Goal: Information Seeking & Learning: Learn about a topic

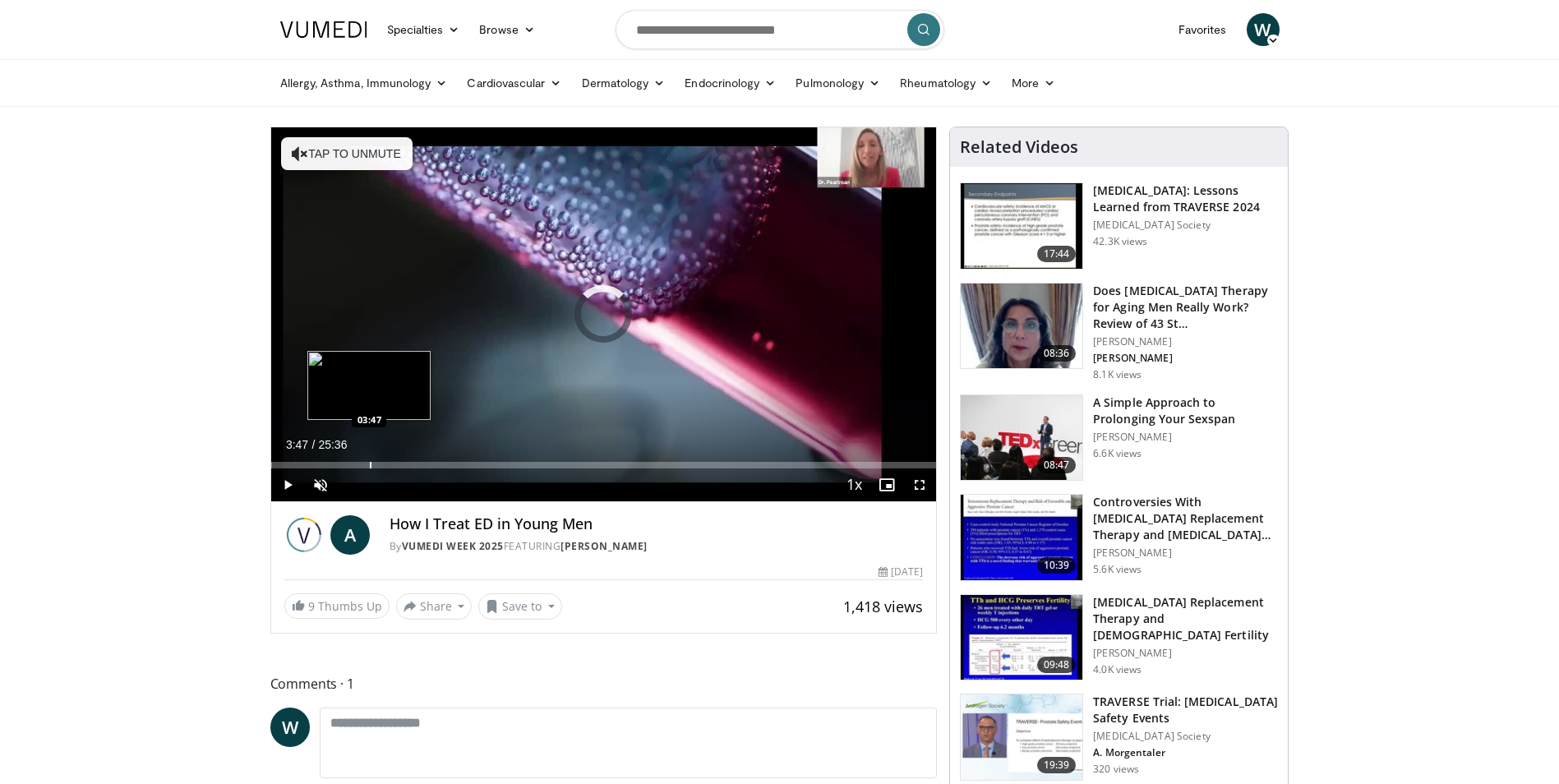
click at [369, 454] on div "Loaded : 0.00% 00:02 03:47" at bounding box center [604, 460] width 666 height 15
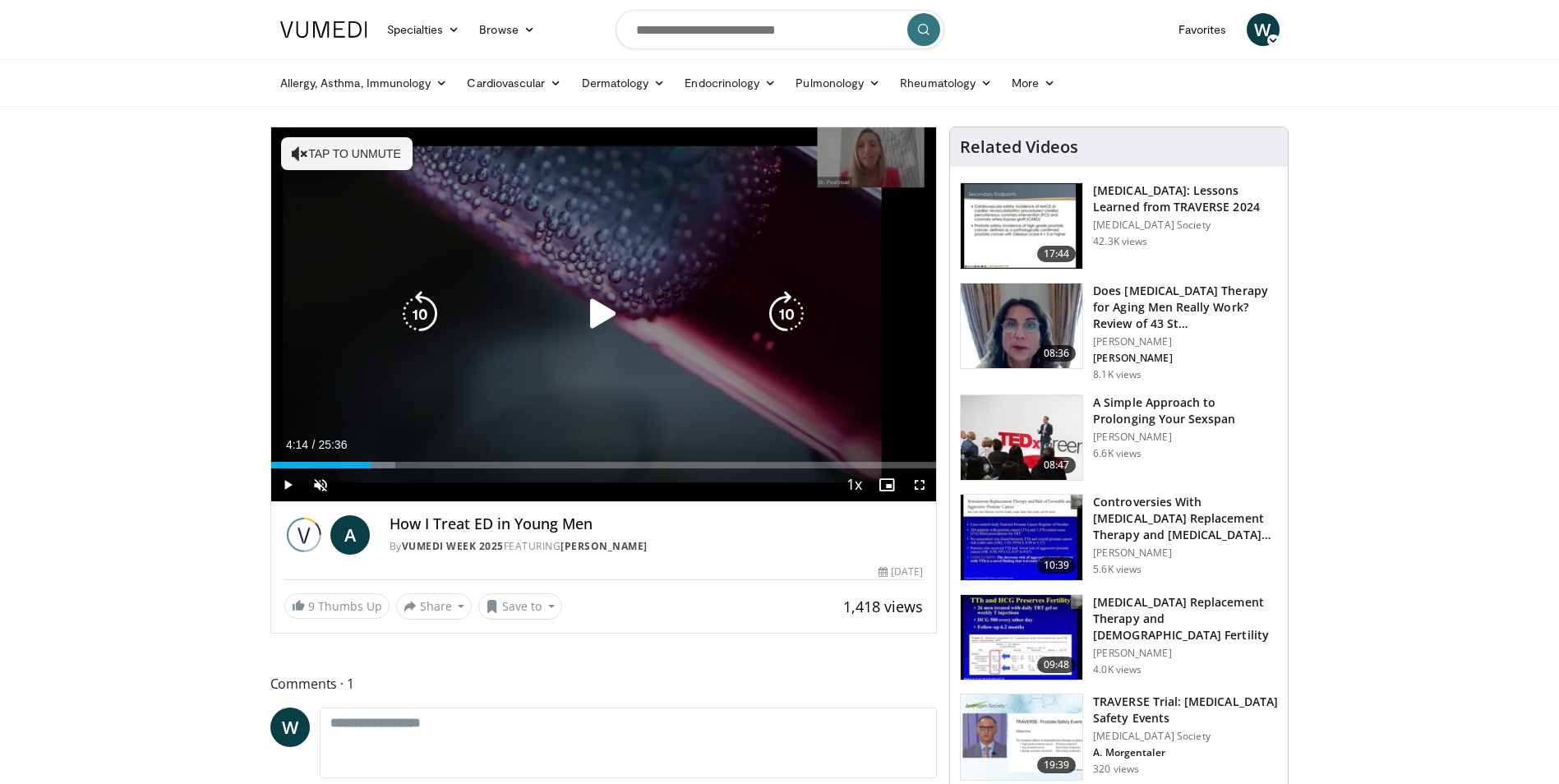
click at [381, 462] on div "Progress Bar" at bounding box center [380, 464] width 30 height 6
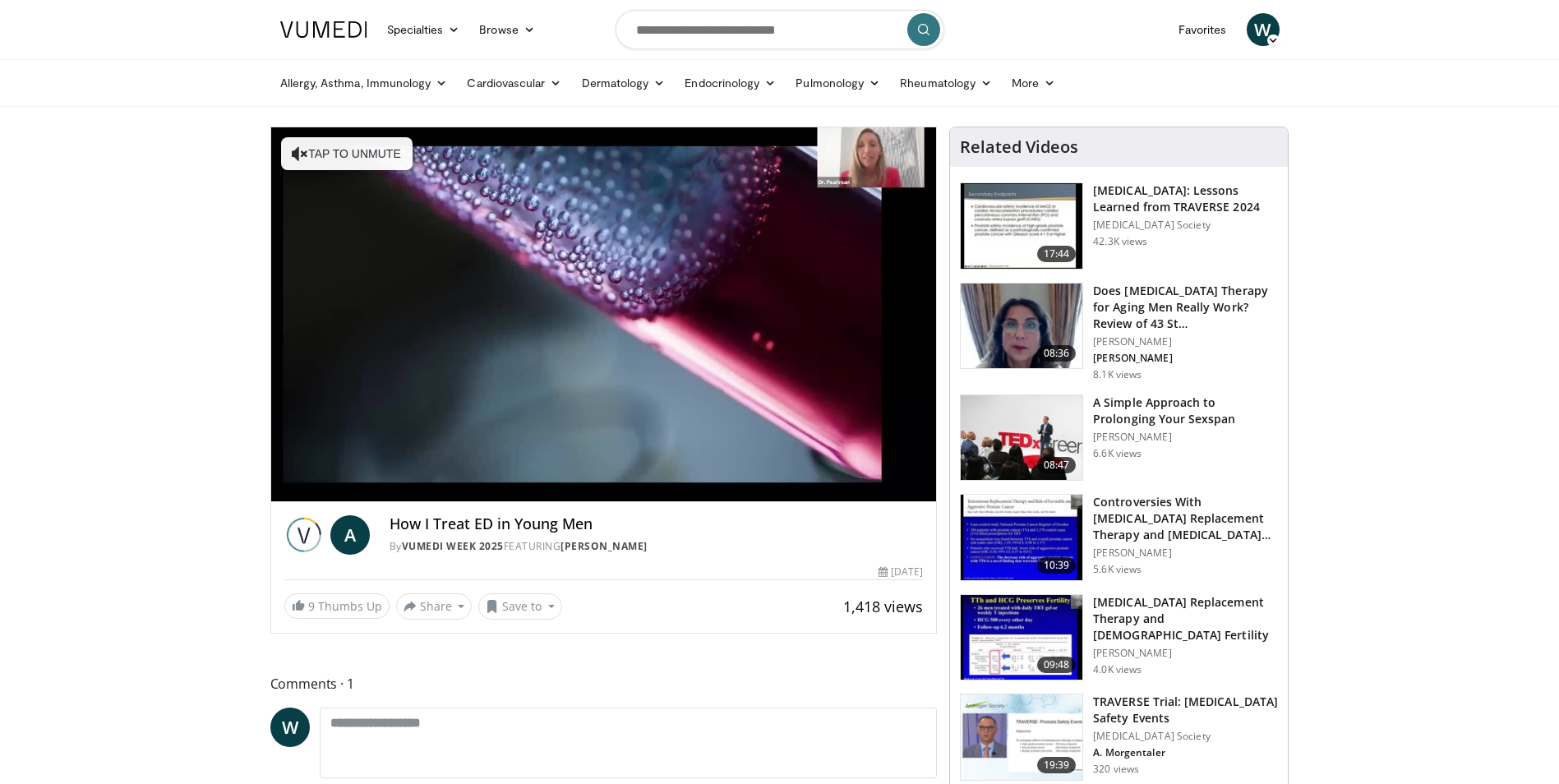
click at [407, 462] on div "10 seconds Tap to unmute" at bounding box center [604, 314] width 666 height 374
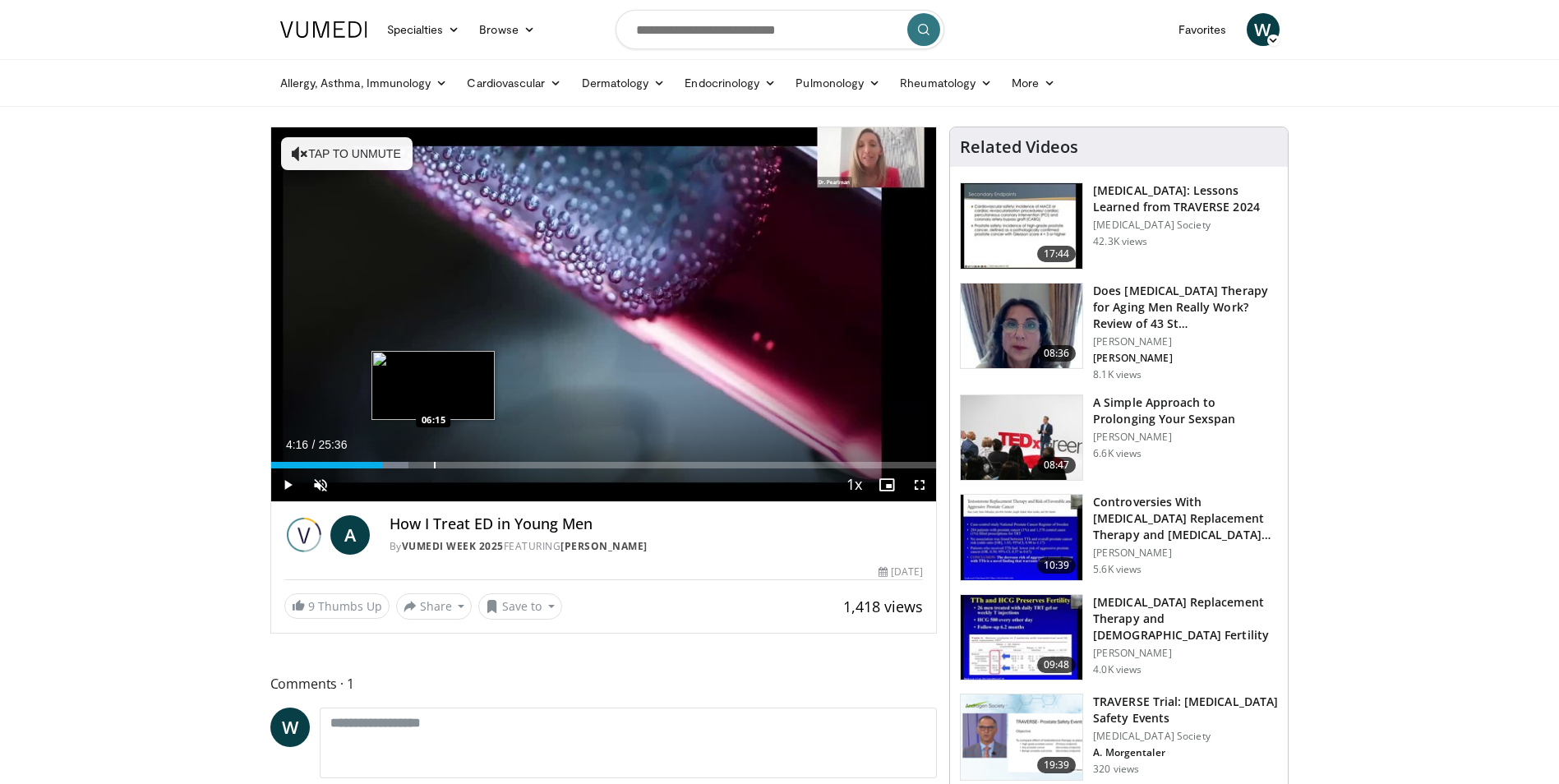
click at [433, 458] on div "Loaded : 20.66% 04:16 06:15" at bounding box center [604, 460] width 666 height 15
click at [472, 455] on div "Loaded : 26.04% 06:15 07:44" at bounding box center [604, 460] width 666 height 15
click at [501, 455] on div "Loaded : 31.64% 07:44 08:51" at bounding box center [604, 460] width 666 height 15
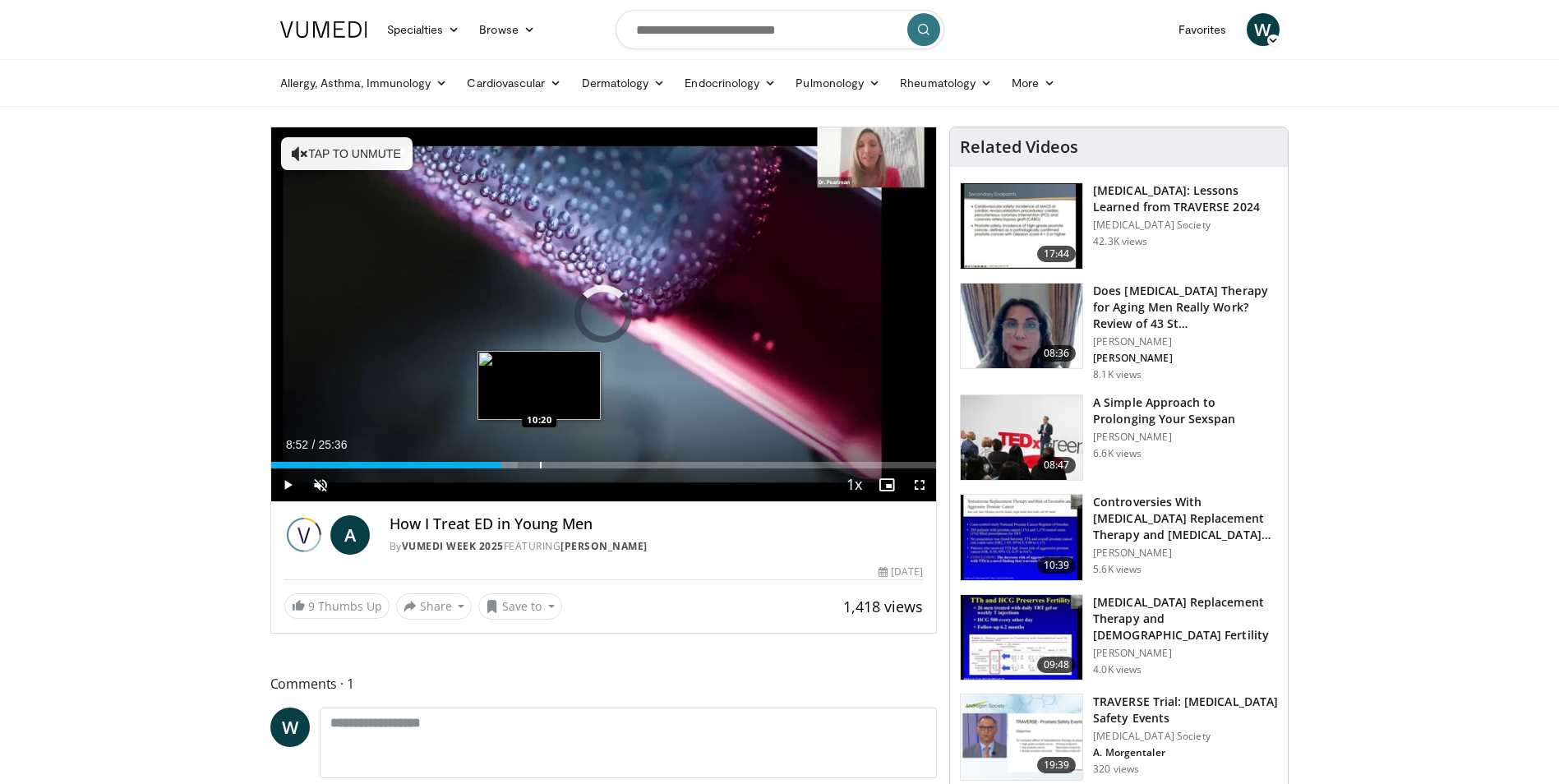
click at [539, 455] on div "Loaded : 37.11% 08:52 10:20" at bounding box center [604, 460] width 666 height 15
click at [580, 458] on div "Loaded : 41.97% 10:20 11:54" at bounding box center [604, 460] width 666 height 15
click at [295, 482] on span "Video Player" at bounding box center [288, 484] width 33 height 33
click at [612, 462] on div "Progress Bar" at bounding box center [613, 464] width 2 height 6
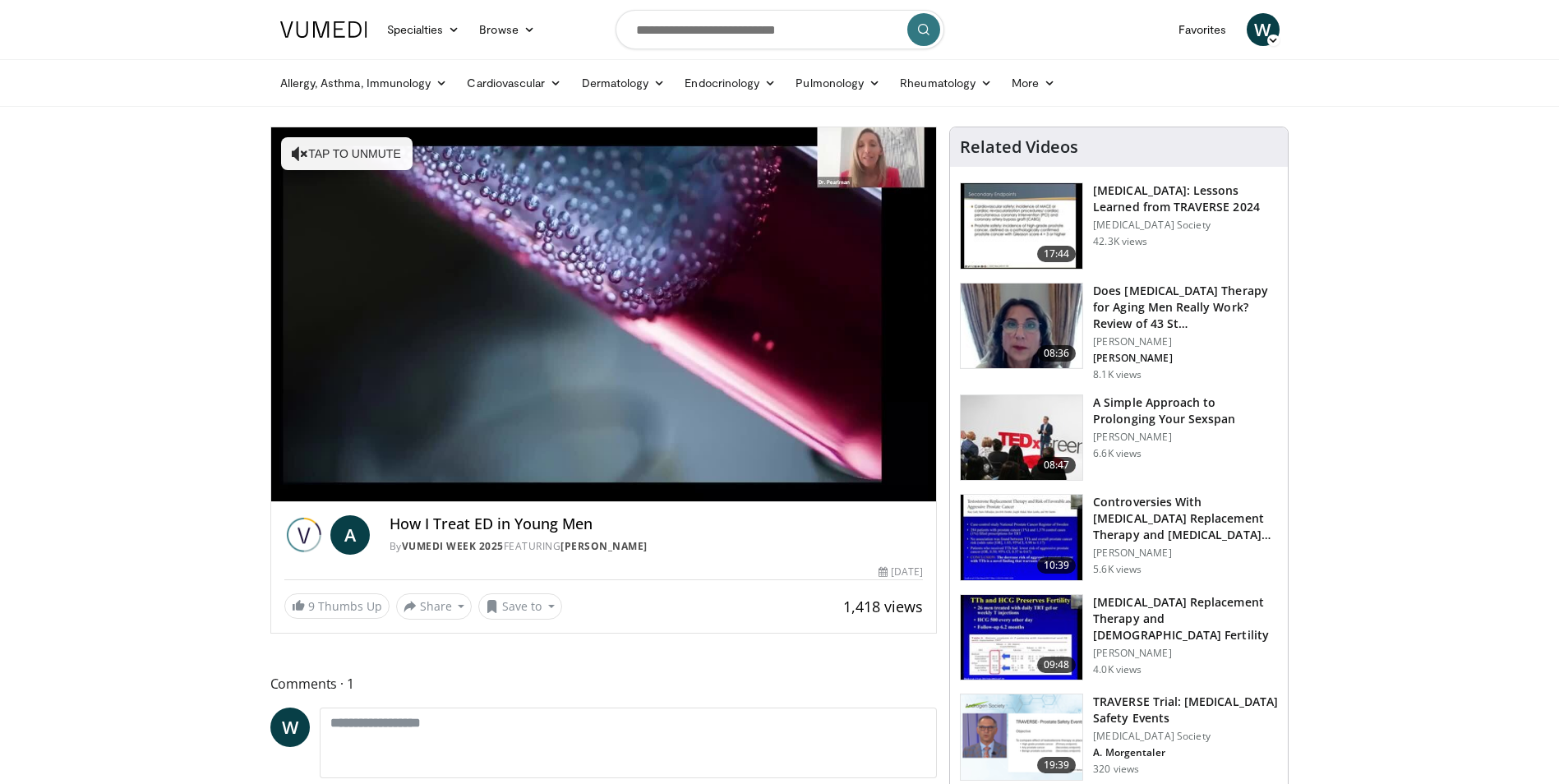
click at [651, 462] on video-js "**********" at bounding box center [604, 314] width 666 height 374
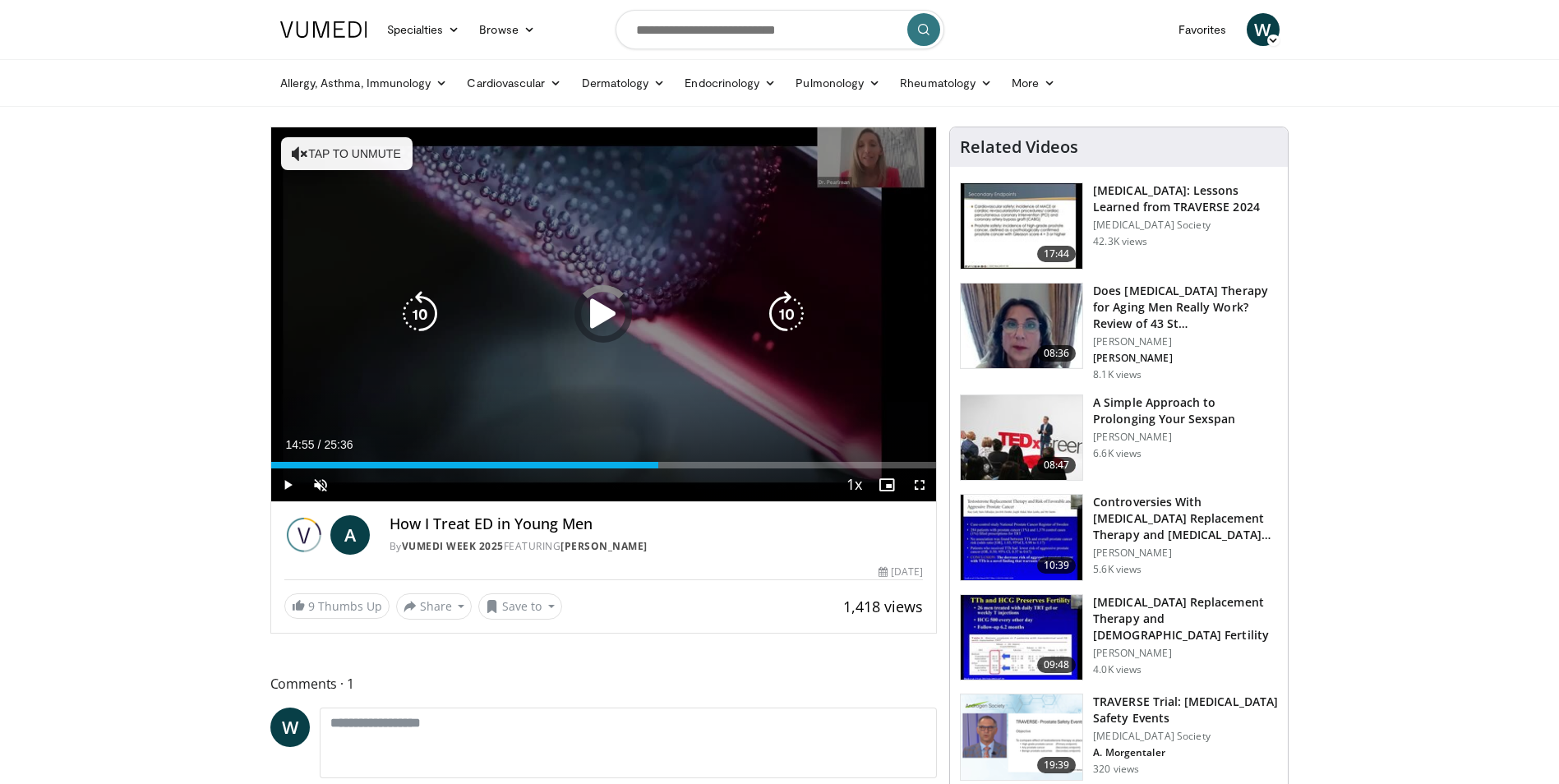
click at [659, 465] on div "Loaded : 54.03% 14:55 14:38" at bounding box center [604, 464] width 666 height 6
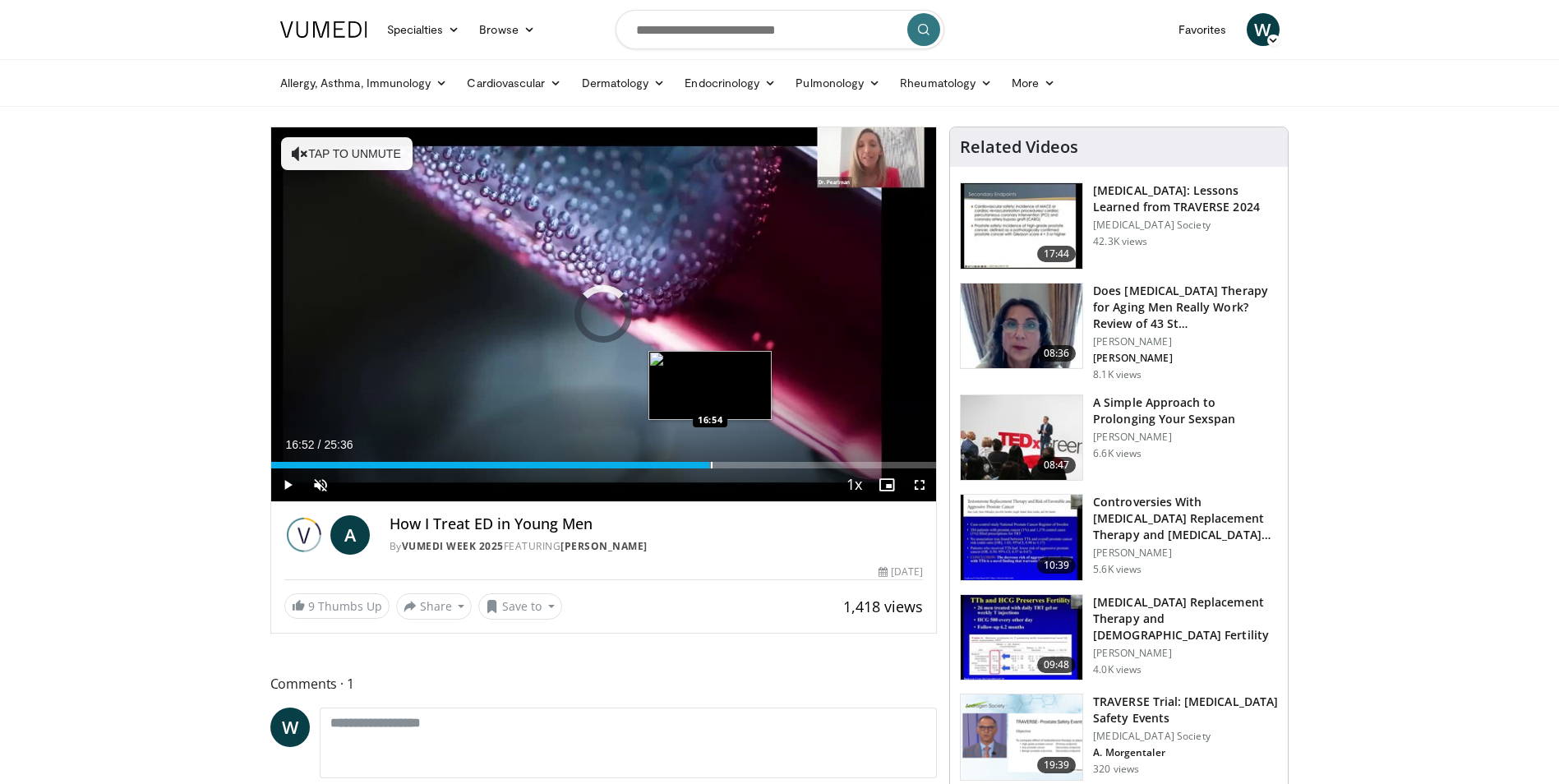
click at [711, 463] on div "Progress Bar" at bounding box center [712, 464] width 2 height 6
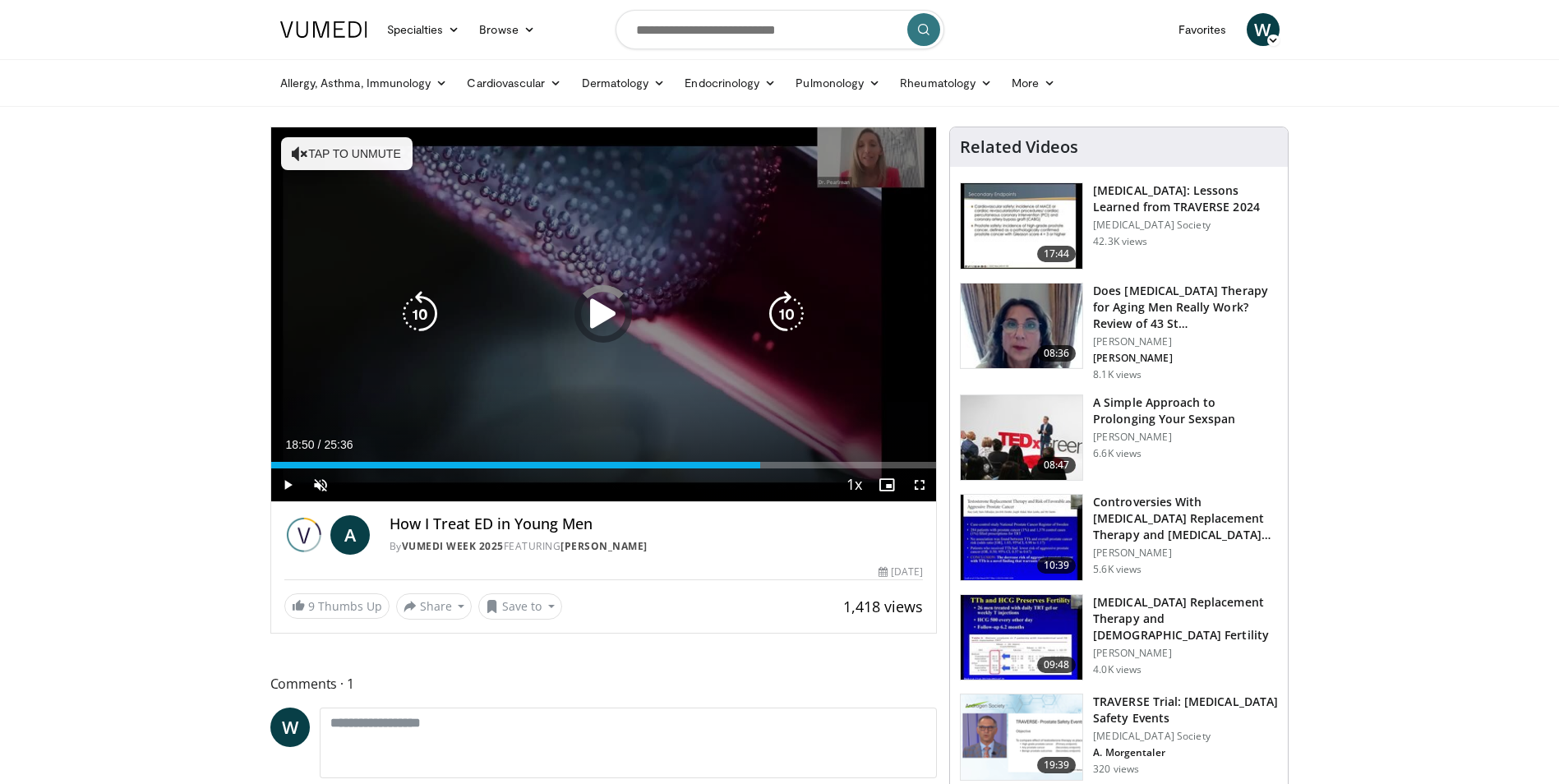
click at [760, 462] on div "Loaded : 70.38% 18:50 18:31" at bounding box center [604, 464] width 666 height 6
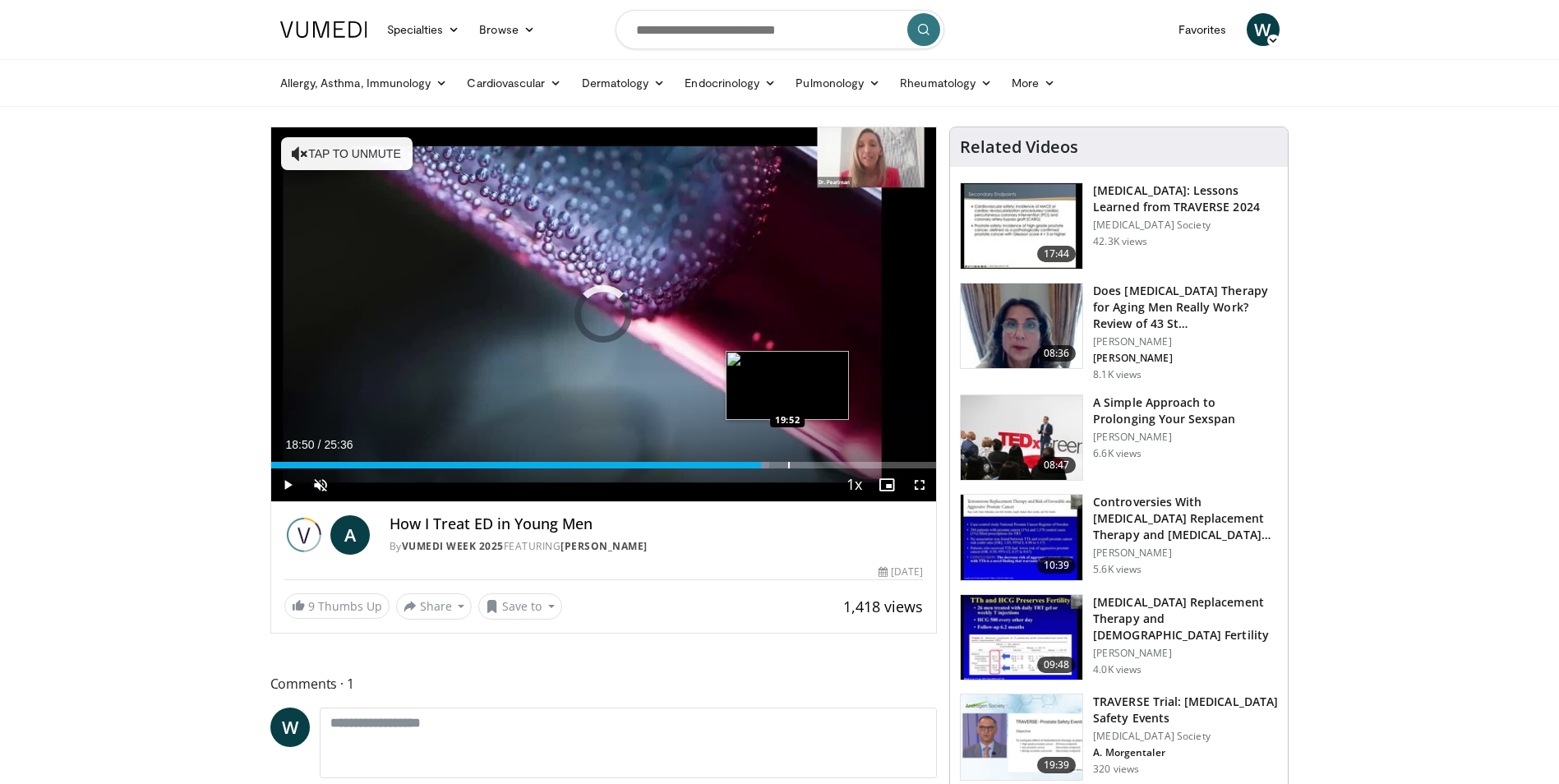
click at [789, 459] on div "Loaded : 74.86% 18:50 19:52" at bounding box center [604, 460] width 666 height 15
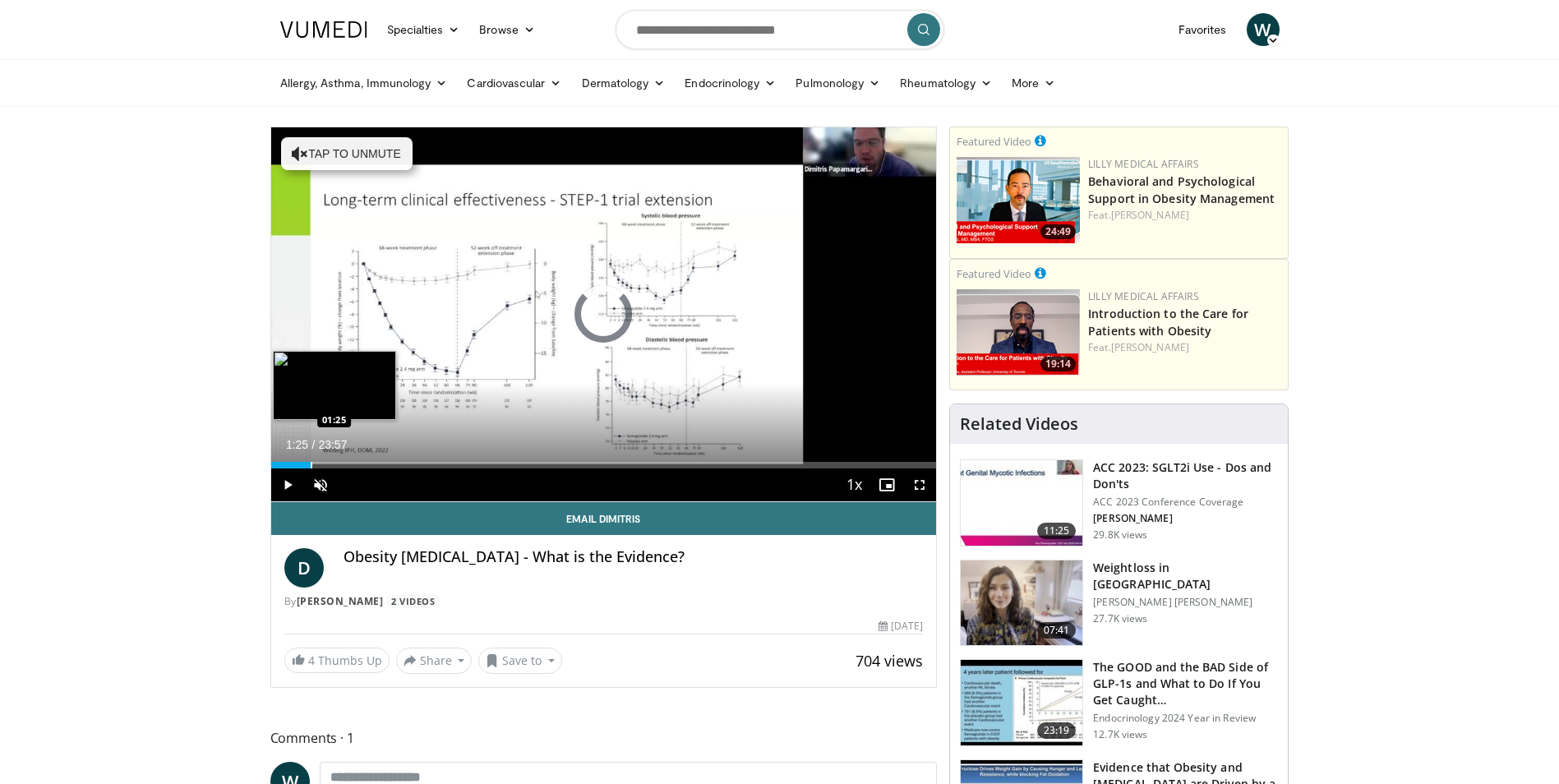
click at [311, 465] on div "Progress Bar" at bounding box center [312, 464] width 2 height 6
click at [339, 465] on div "Loaded : 8.97% 01:26 02:27" at bounding box center [604, 464] width 666 height 6
click at [391, 458] on div "Loaded : 14.61% 04:19 04:19" at bounding box center [604, 460] width 666 height 15
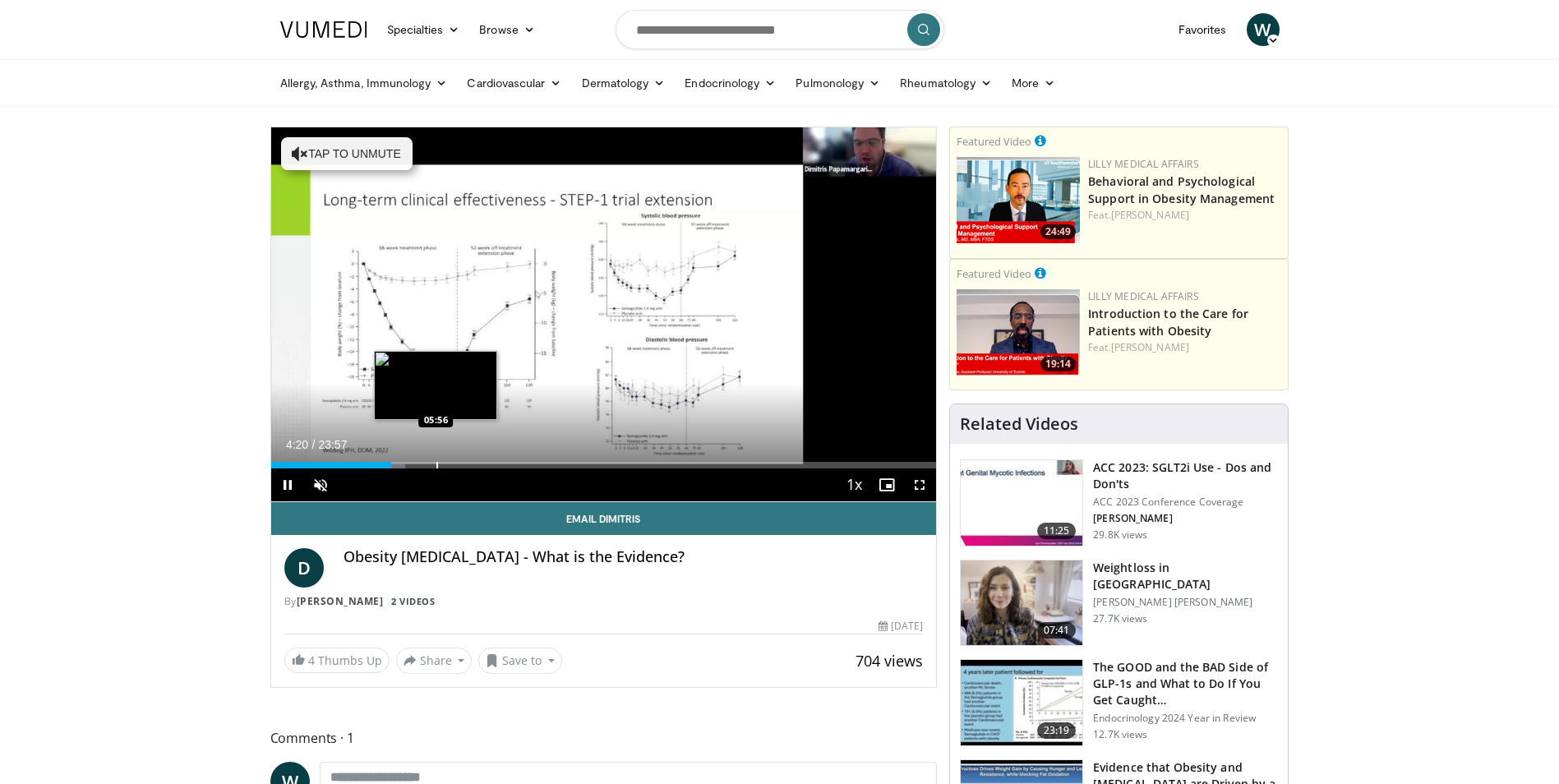
click at [436, 458] on div "Loaded : 20.18% 04:20 05:56" at bounding box center [604, 460] width 666 height 15
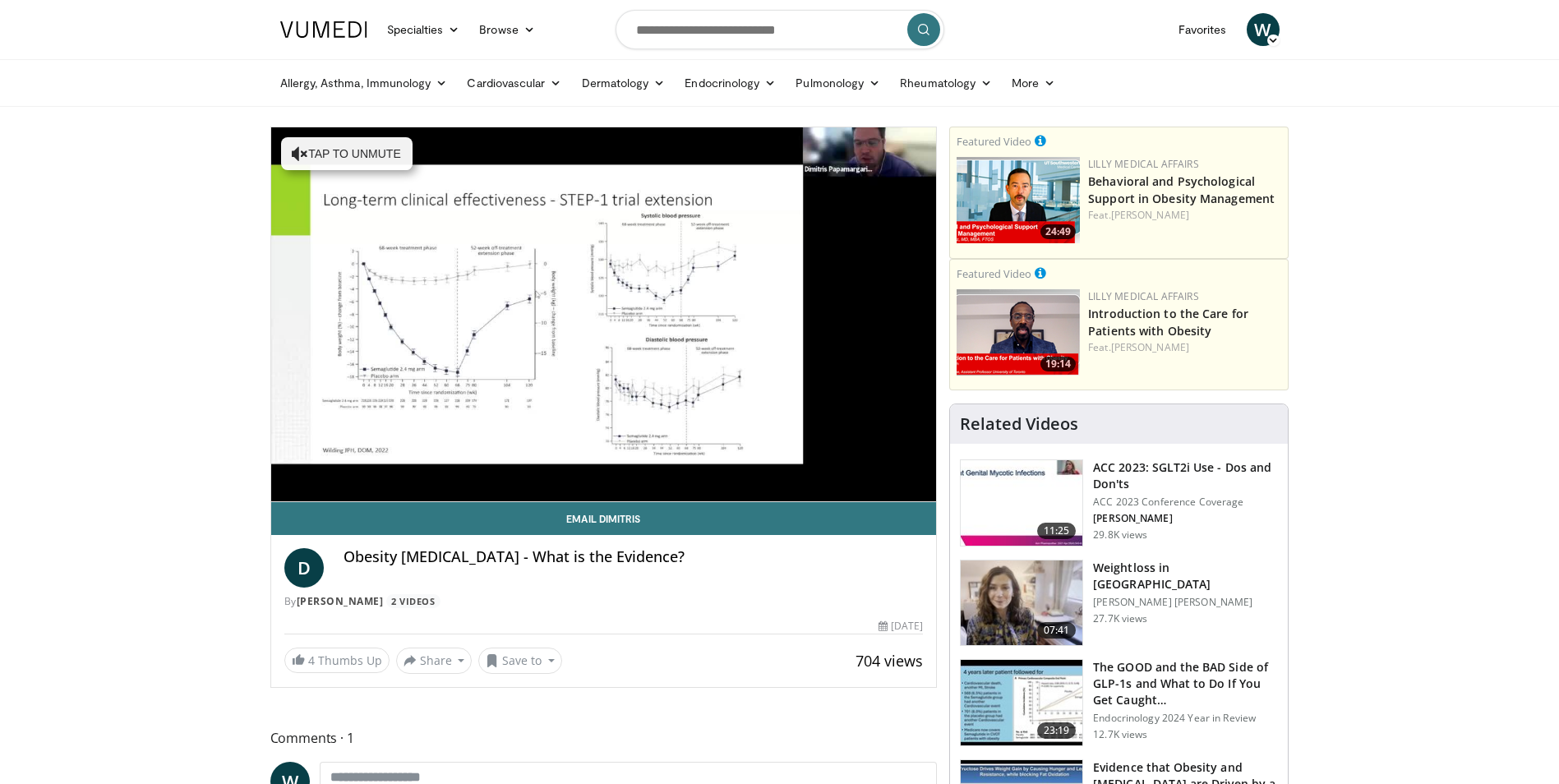
click at [922, 480] on video-js "**********" at bounding box center [604, 314] width 666 height 374
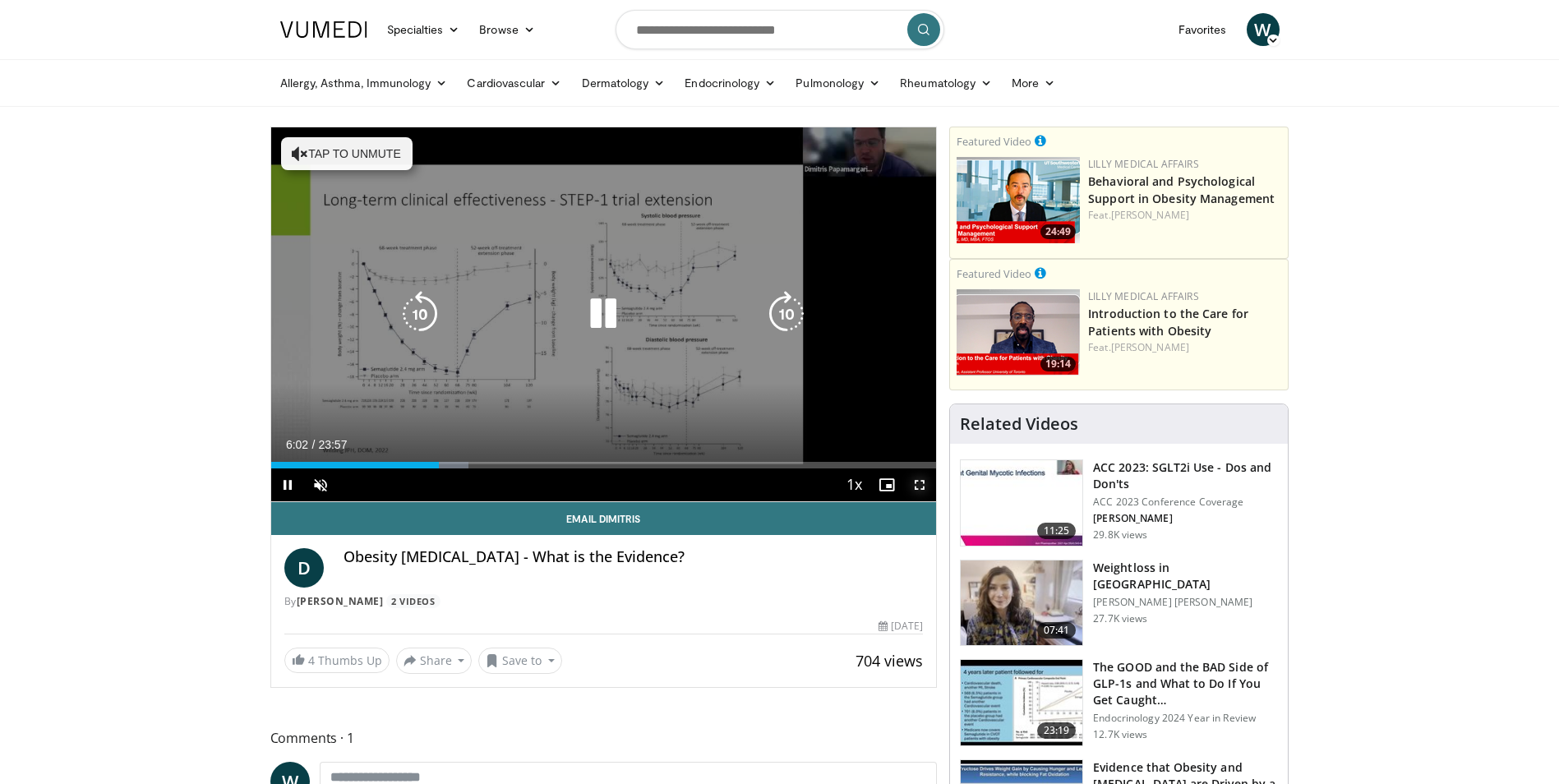
click at [922, 480] on span "Video Player" at bounding box center [919, 484] width 33 height 33
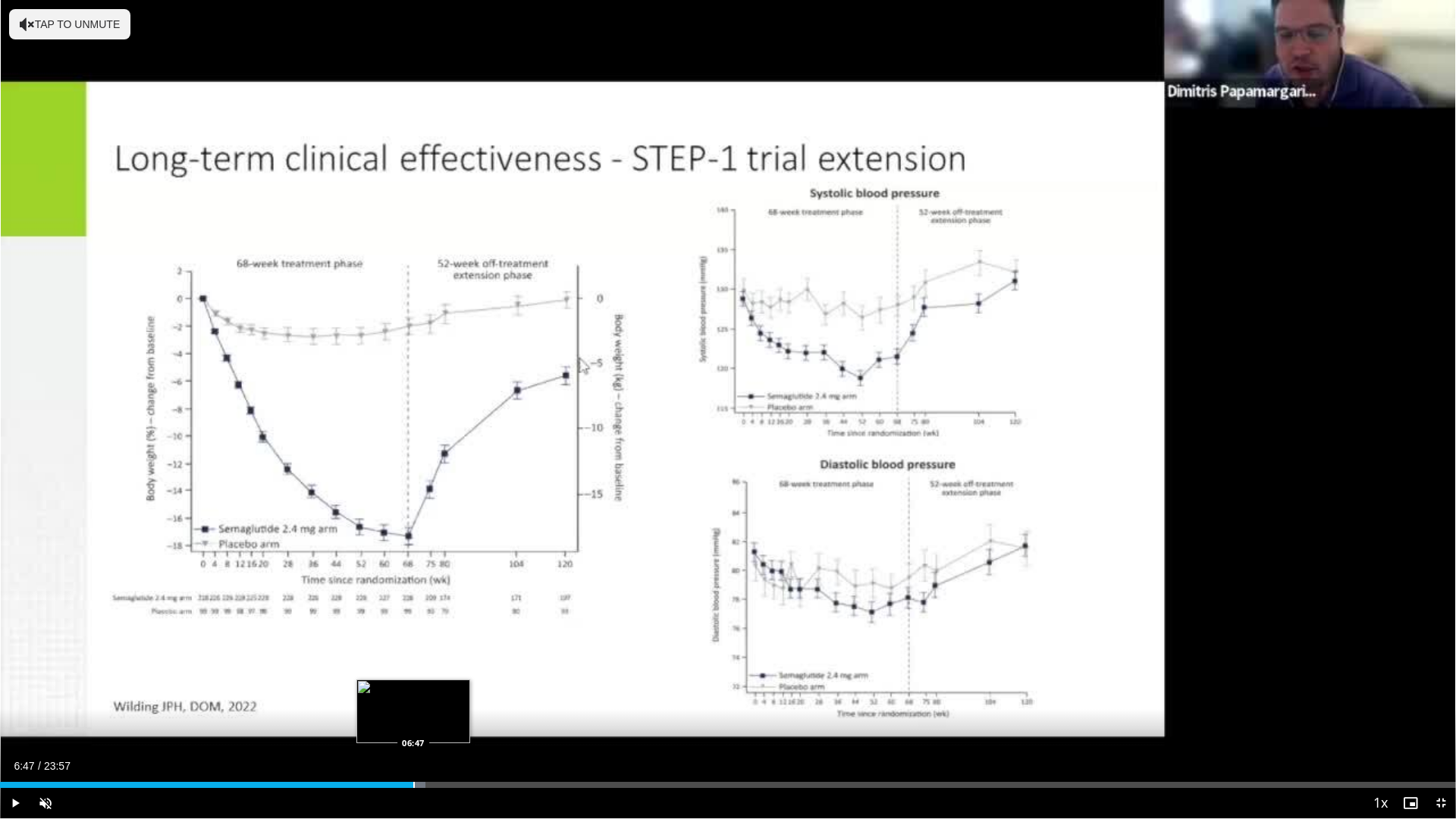
click at [414, 723] on div "Loaded : 29.23% 06:47 06:47" at bounding box center [728, 780] width 1456 height 14
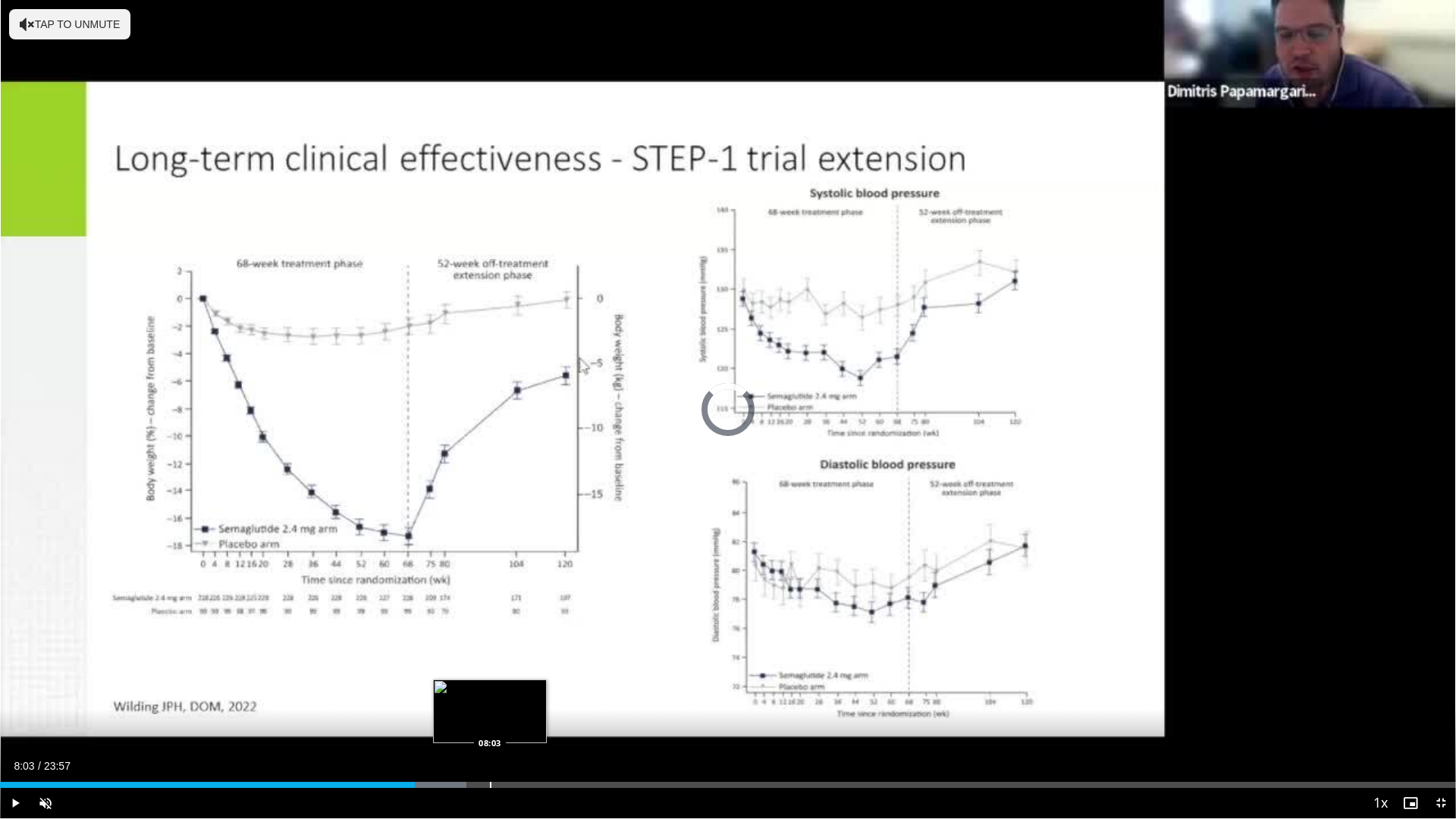
click at [490, 723] on div "Progress Bar" at bounding box center [491, 784] width 2 height 6
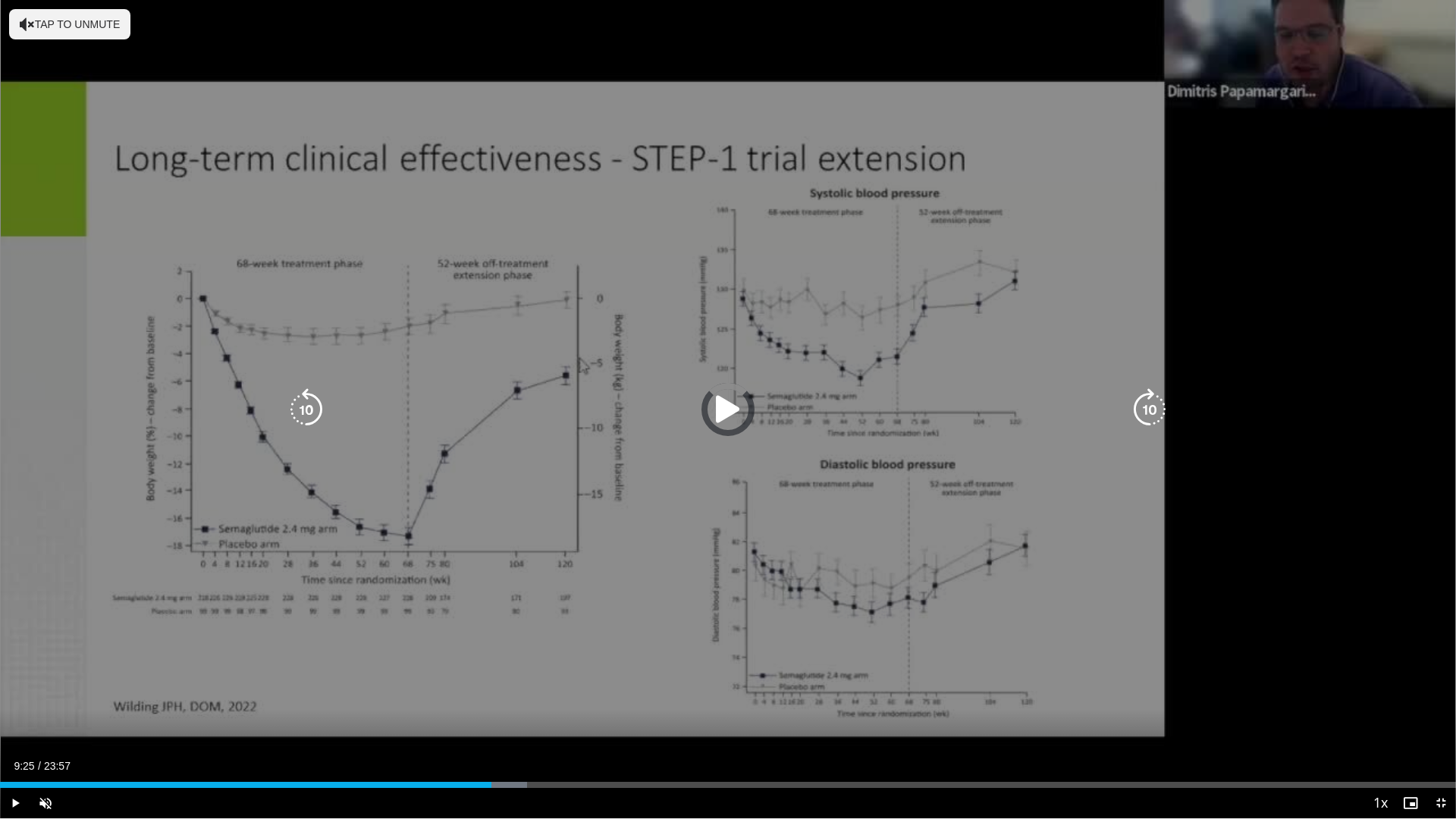
click at [574, 723] on div "Loaded : 36.18% 09:25 09:22" at bounding box center [728, 784] width 1456 height 6
click at [652, 723] on div "Loaded : 42.45% 10:42 10:42" at bounding box center [728, 780] width 1456 height 14
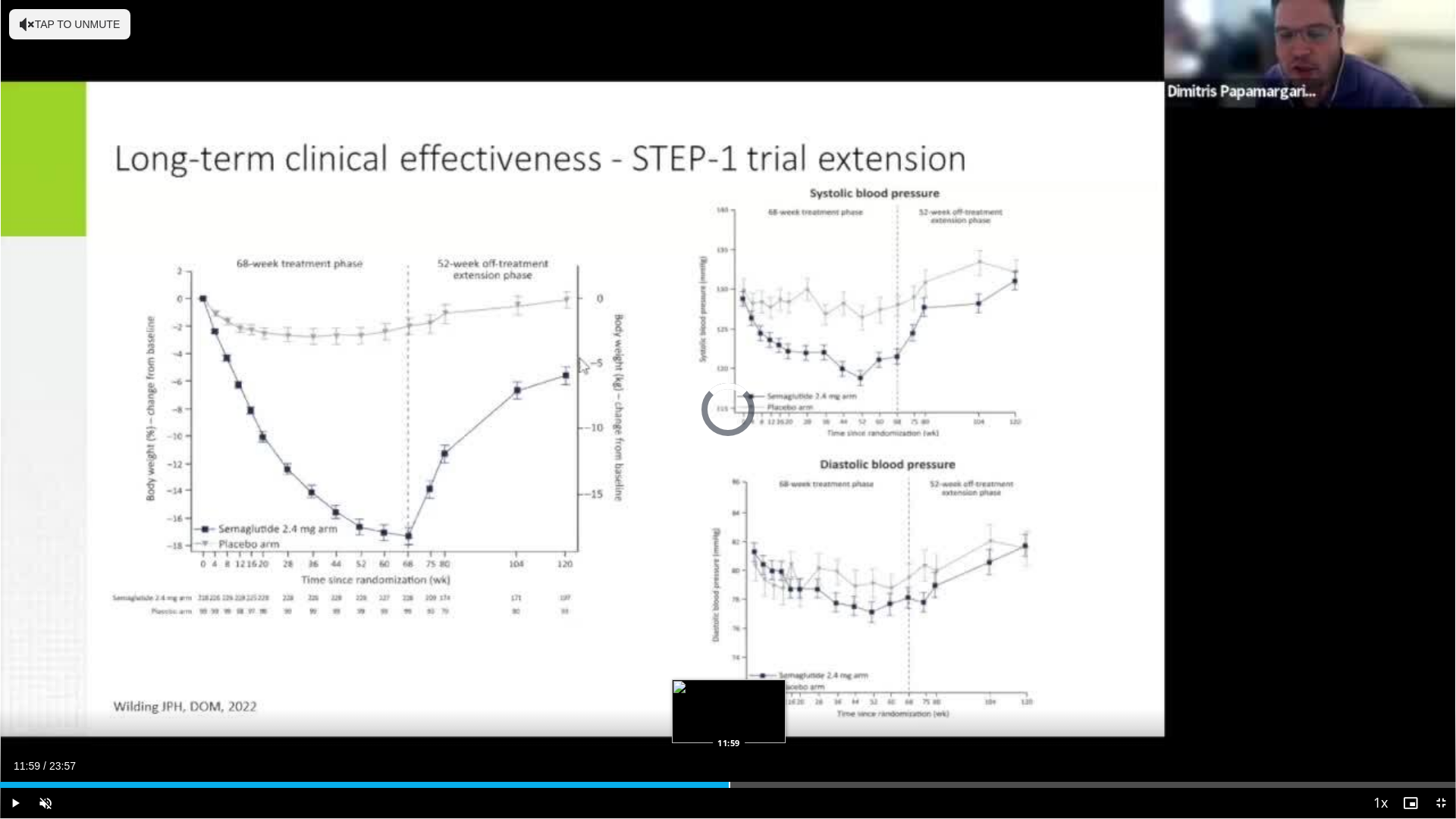
click at [729, 723] on div "Progress Bar" at bounding box center [730, 784] width 2 height 6
click at [769, 723] on div "Loaded : 54.53% 12:38 12:38" at bounding box center [728, 780] width 1456 height 14
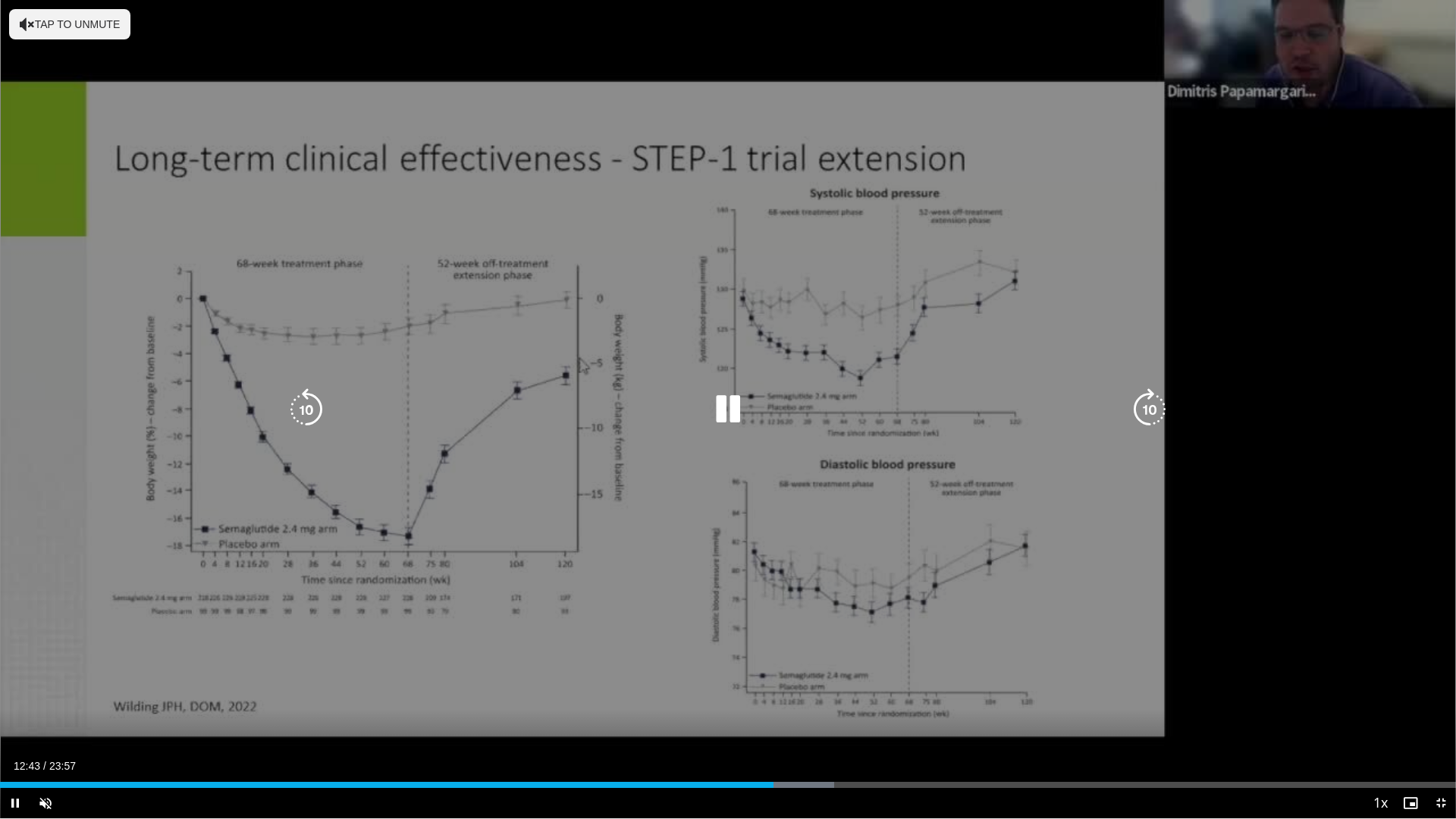
click at [836, 723] on div "Loaded : 57.29% 12:43 13:44" at bounding box center [728, 780] width 1456 height 14
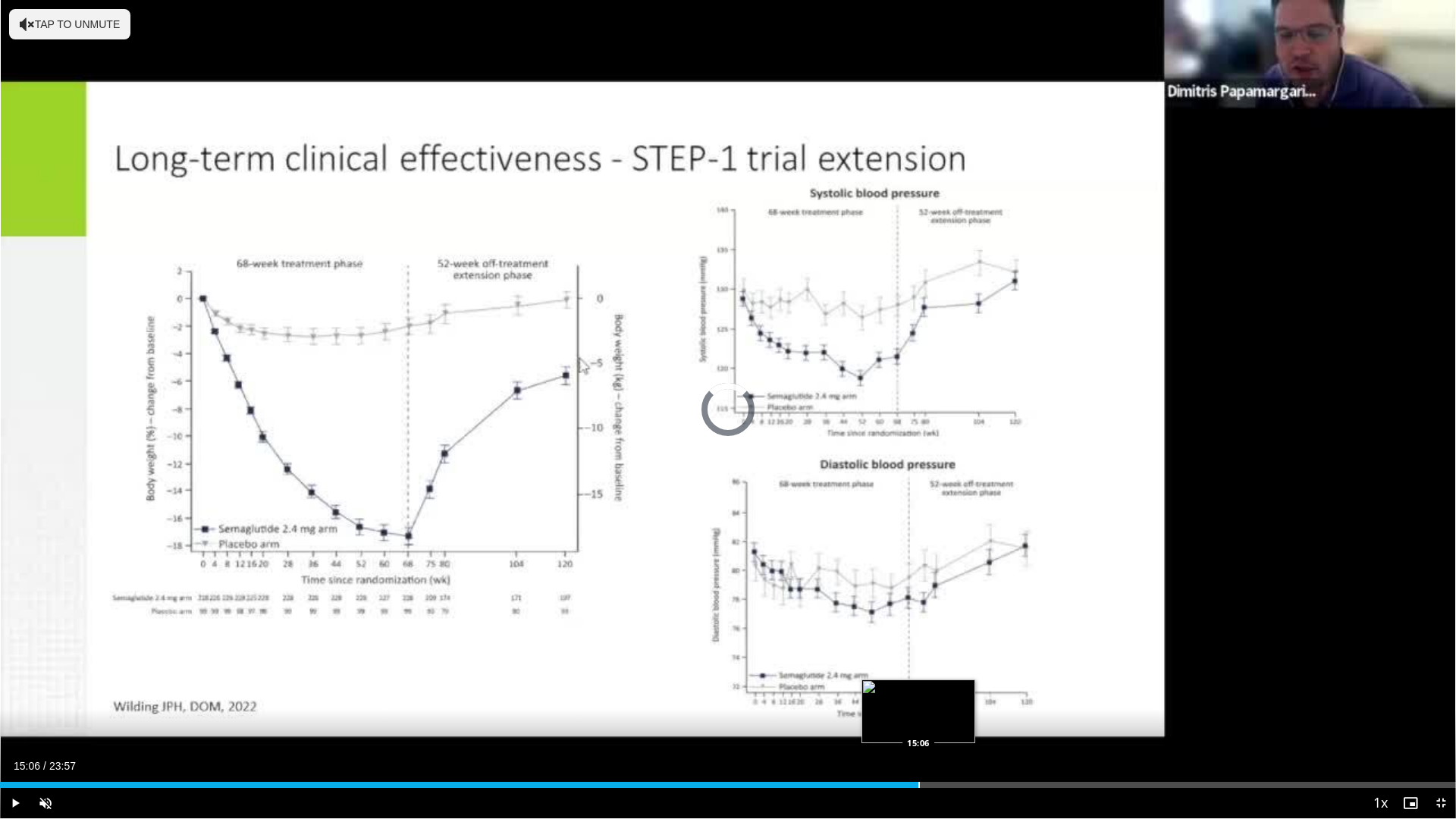
click at [919, 723] on div "Progress Bar" at bounding box center [920, 784] width 2 height 6
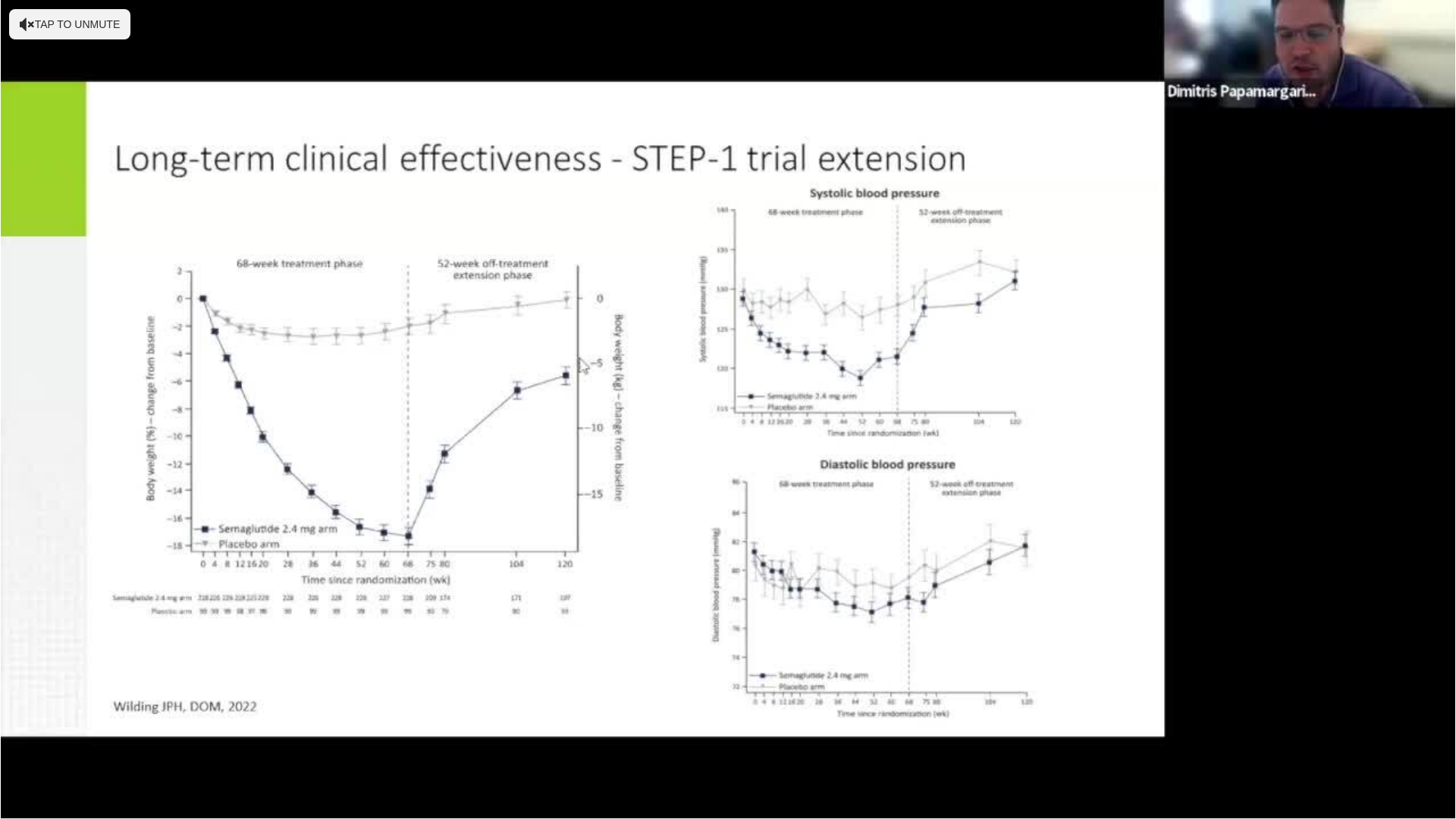
click at [1020, 723] on video-js "**********" at bounding box center [728, 410] width 1456 height 819
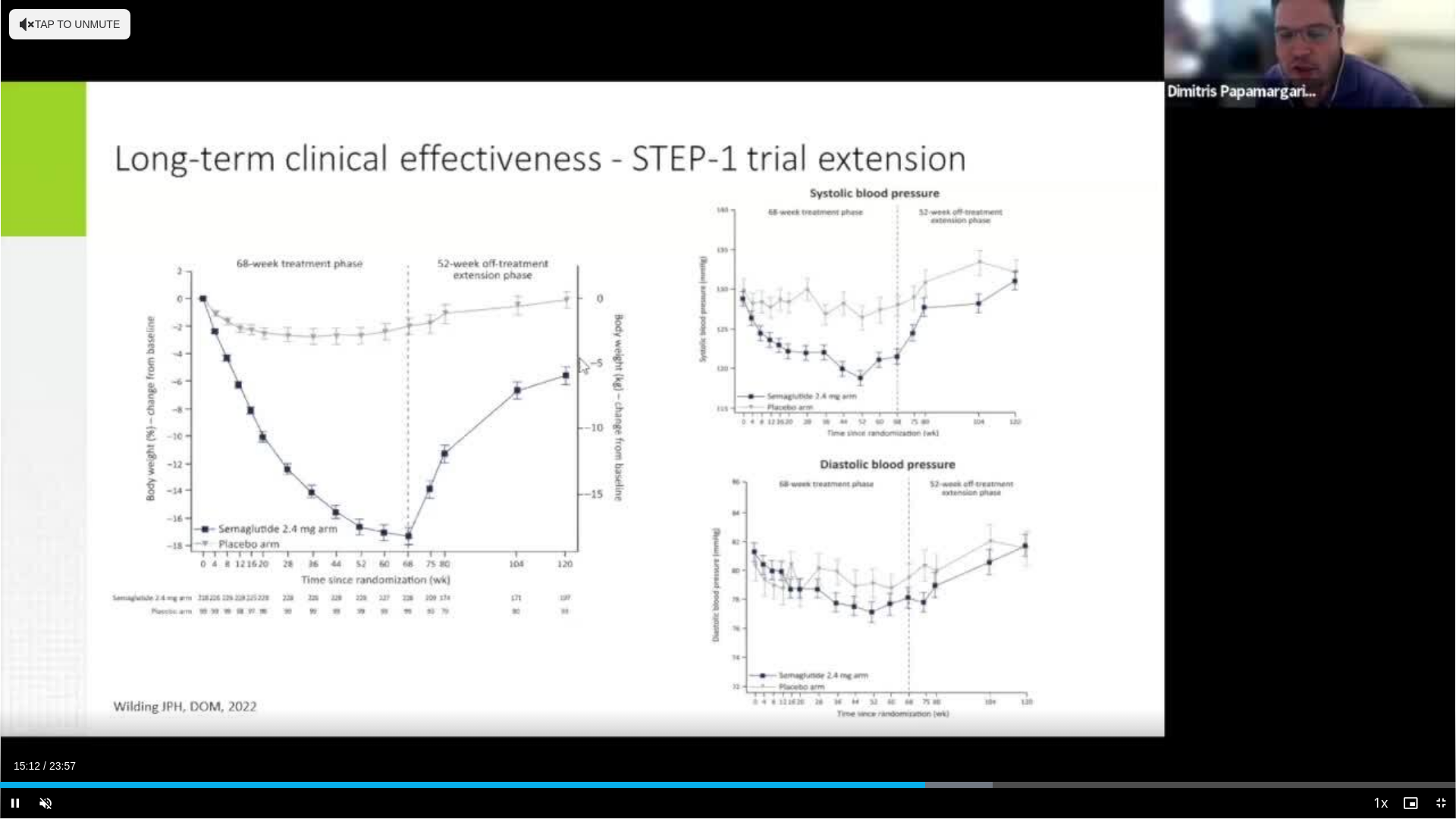
click at [1115, 723] on div "Current Time 15:12 / Duration 23:57" at bounding box center [728, 766] width 1456 height 13
click at [1145, 723] on div "Loaded : 68.89% 15:29 18:50" at bounding box center [728, 780] width 1456 height 14
click at [1247, 723] on div "Loaded : 0.00% 20:30 20:30" at bounding box center [728, 780] width 1456 height 14
click at [1330, 723] on div "Loaded : 88.35% 21:52 21:52" at bounding box center [728, 780] width 1456 height 14
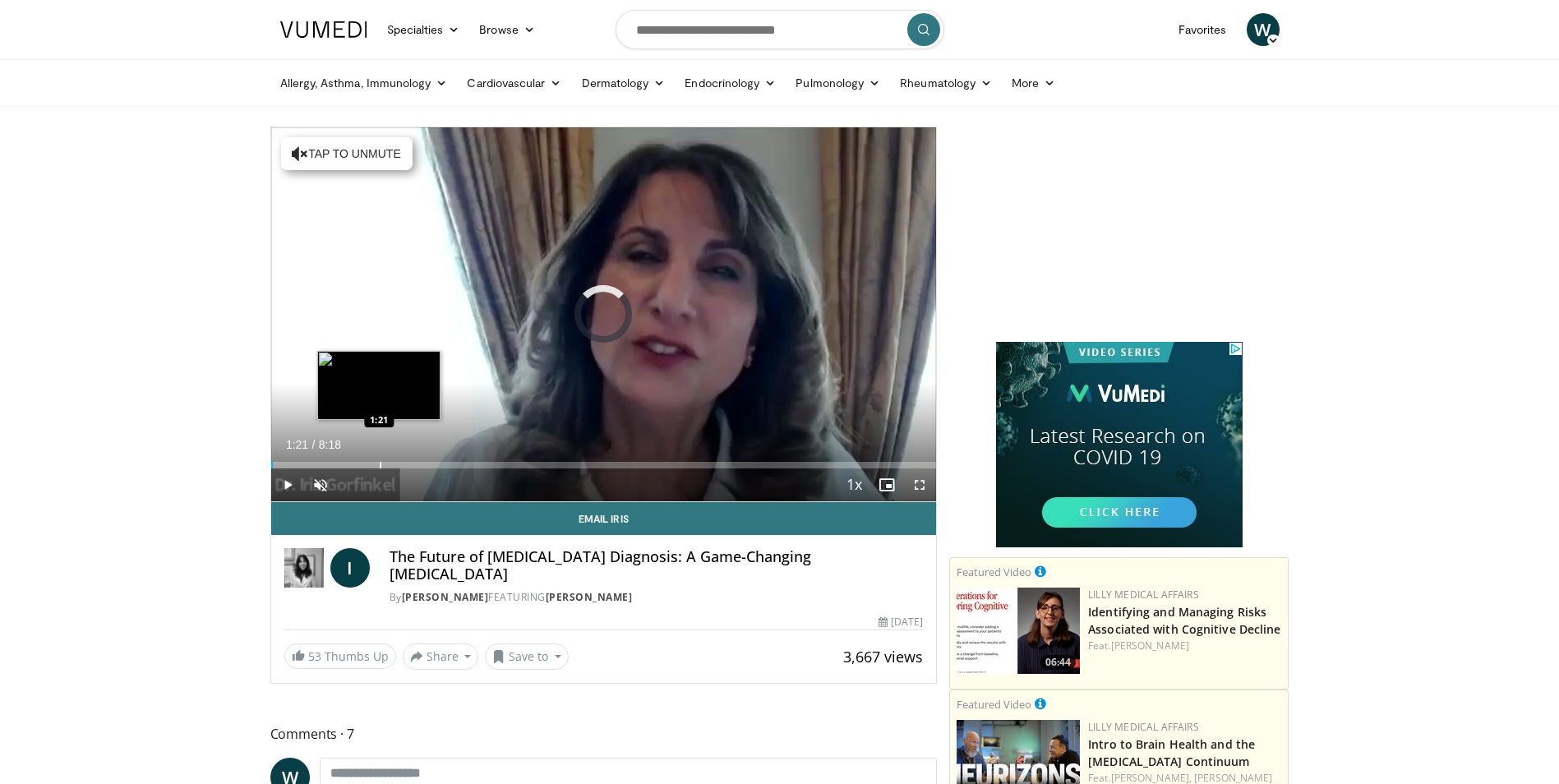
click at [380, 462] on div "Progress Bar" at bounding box center [381, 464] width 2 height 6
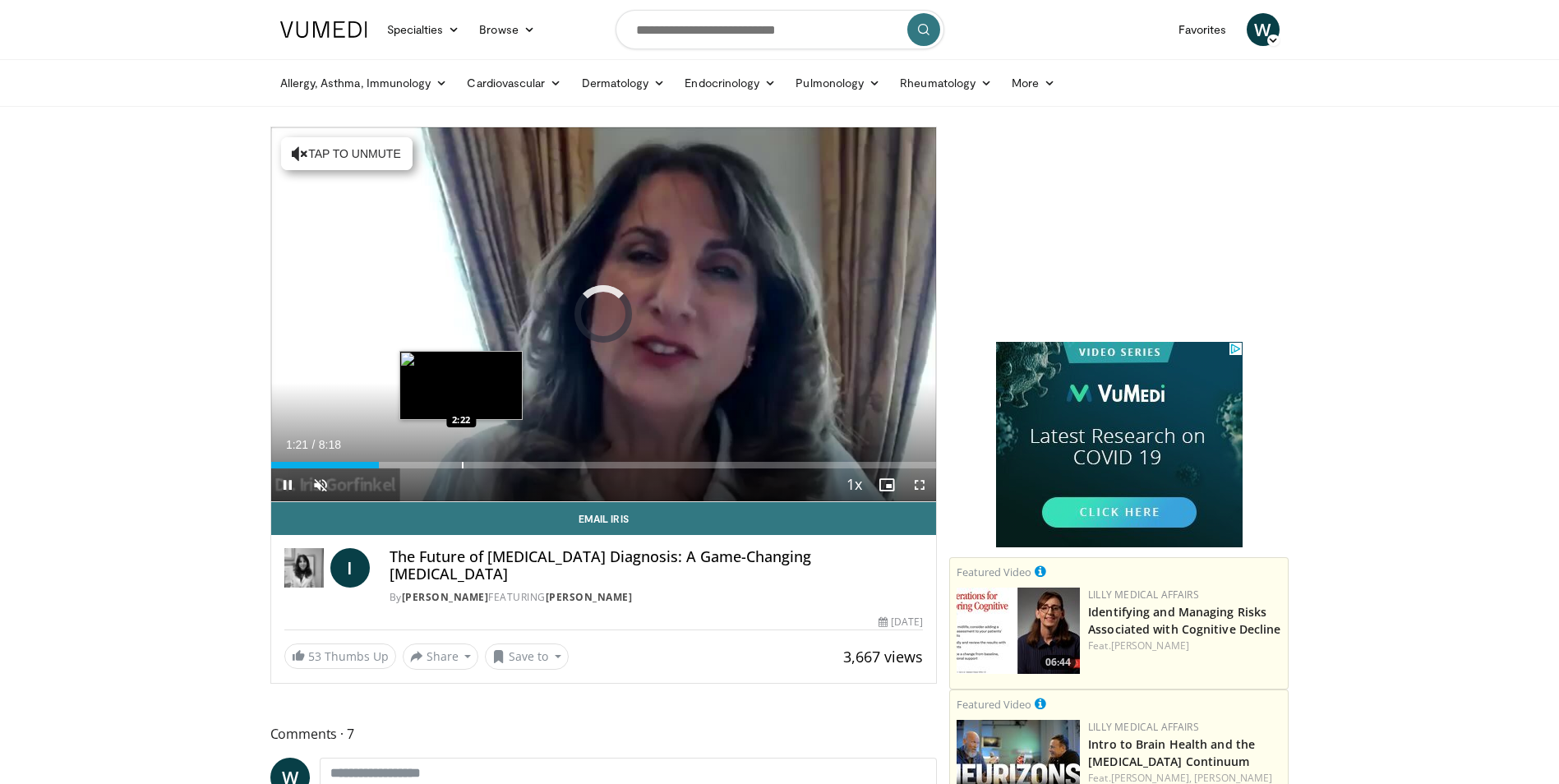
click at [462, 468] on div "Progress Bar" at bounding box center [463, 464] width 2 height 6
click at [574, 471] on div "Current Time 2:22 / Duration 8:18 Pause Skip Backward Skip Forward Unmute Loade…" at bounding box center [604, 484] width 666 height 33
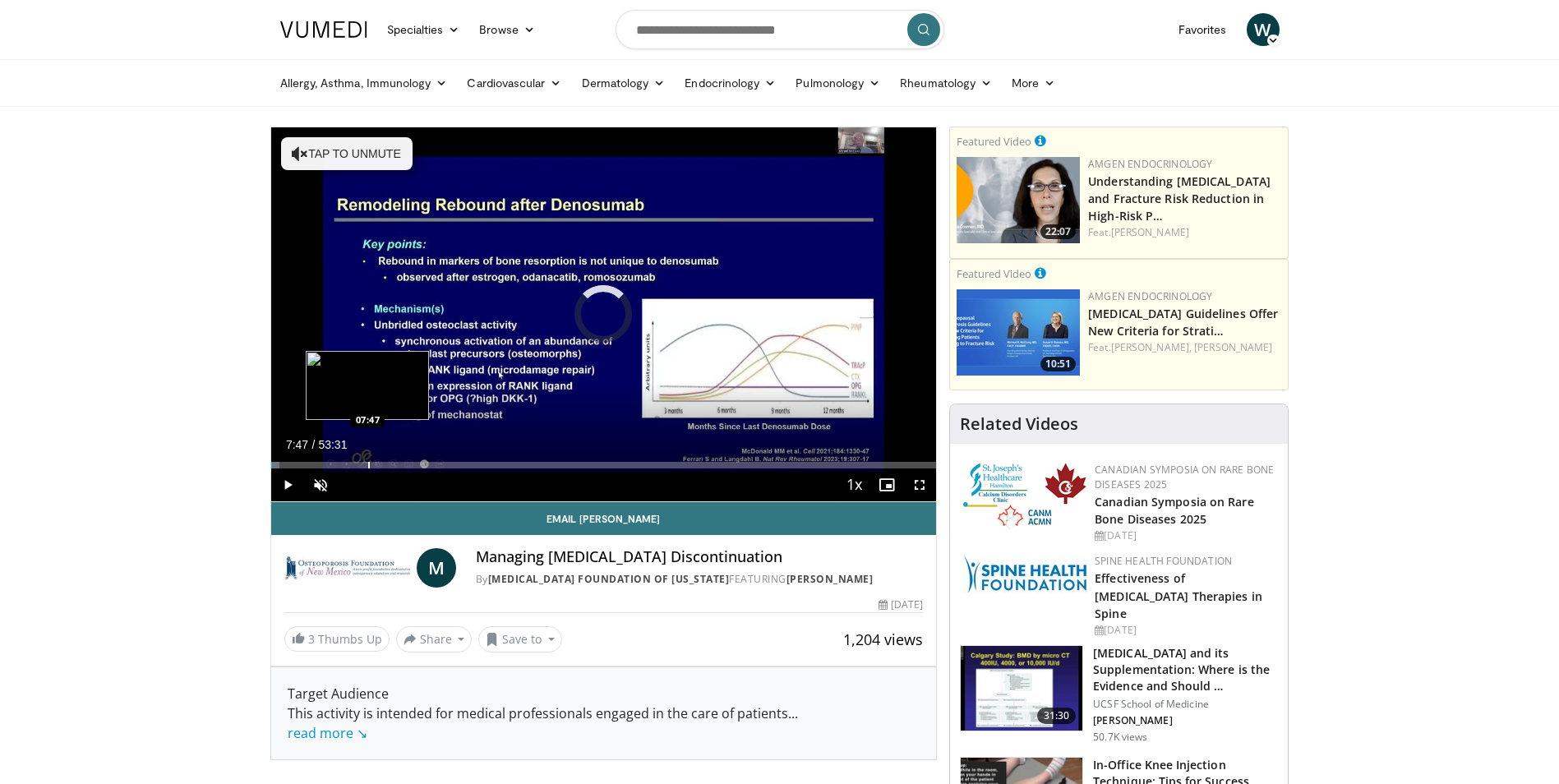
click at [368, 454] on div "Loaded : 1.24% 00:02 07:47" at bounding box center [604, 460] width 666 height 15
click at [917, 478] on span "Video Player" at bounding box center [919, 484] width 33 height 33
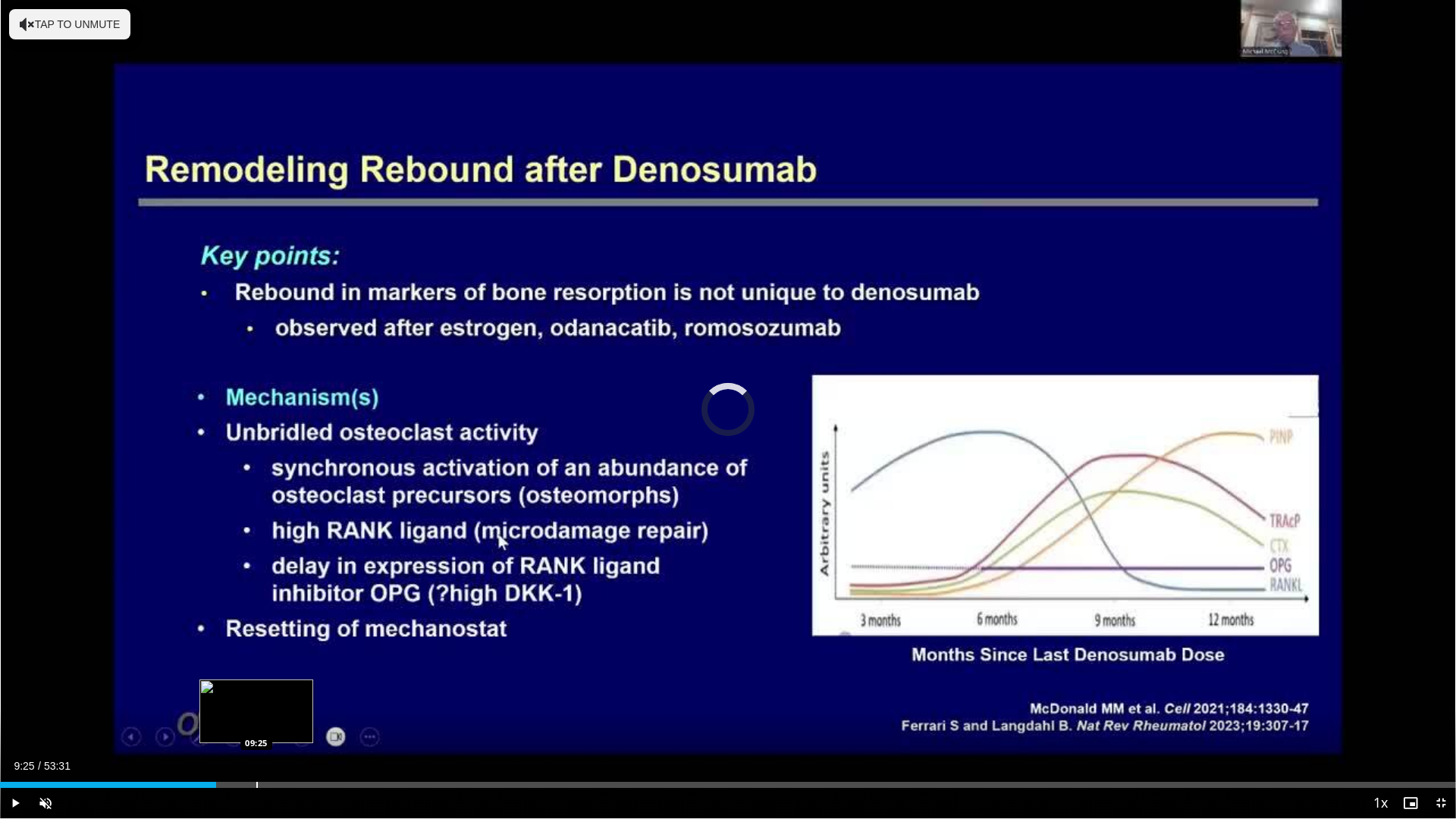
click at [256, 723] on div "Progress Bar" at bounding box center [257, 784] width 2 height 6
click at [312, 723] on div "Loaded : 19.62% 09:28 11:27" at bounding box center [728, 780] width 1456 height 14
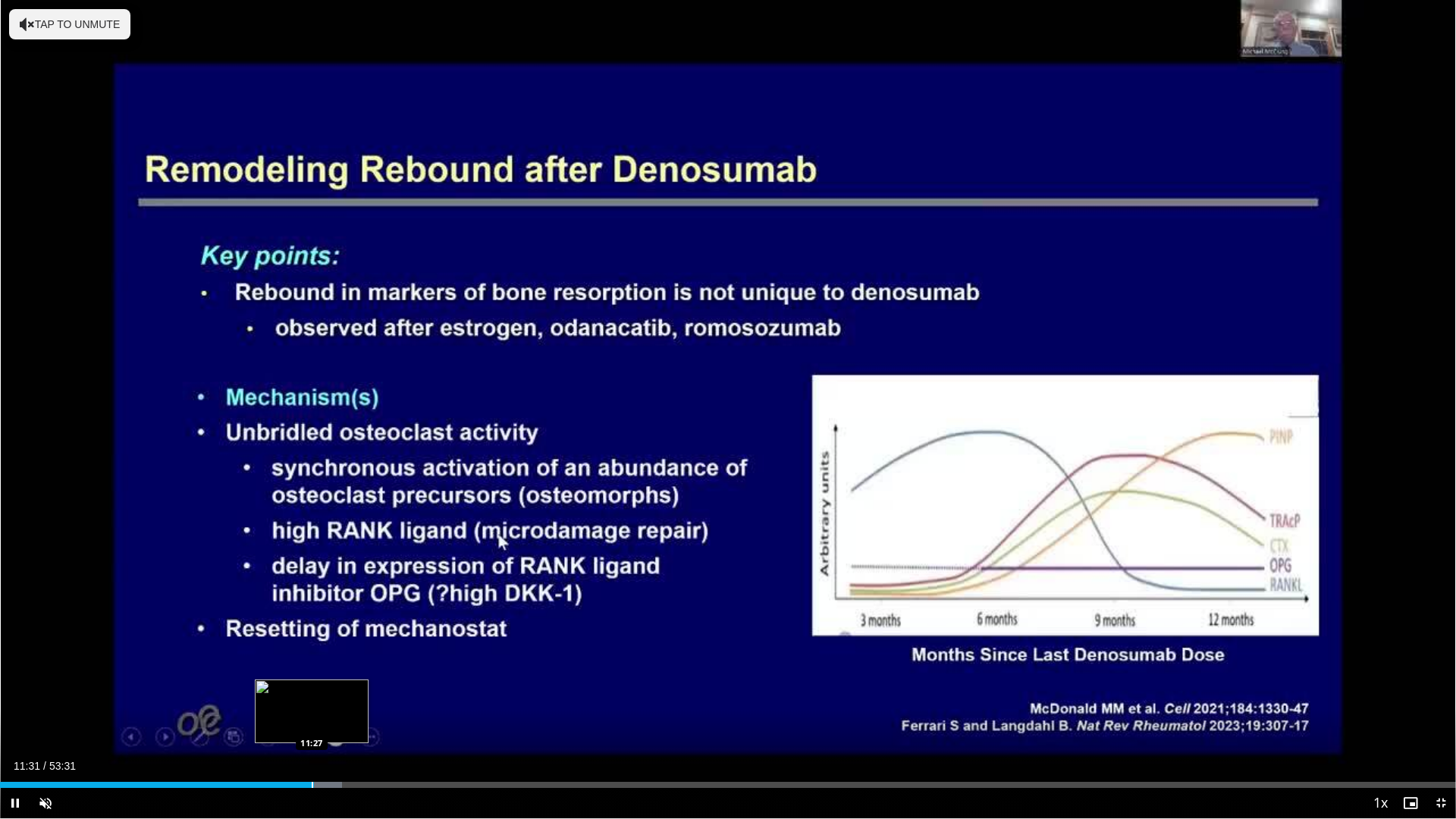
click at [376, 723] on div "Loaded : 23.47% 11:31 11:27" at bounding box center [728, 780] width 1456 height 14
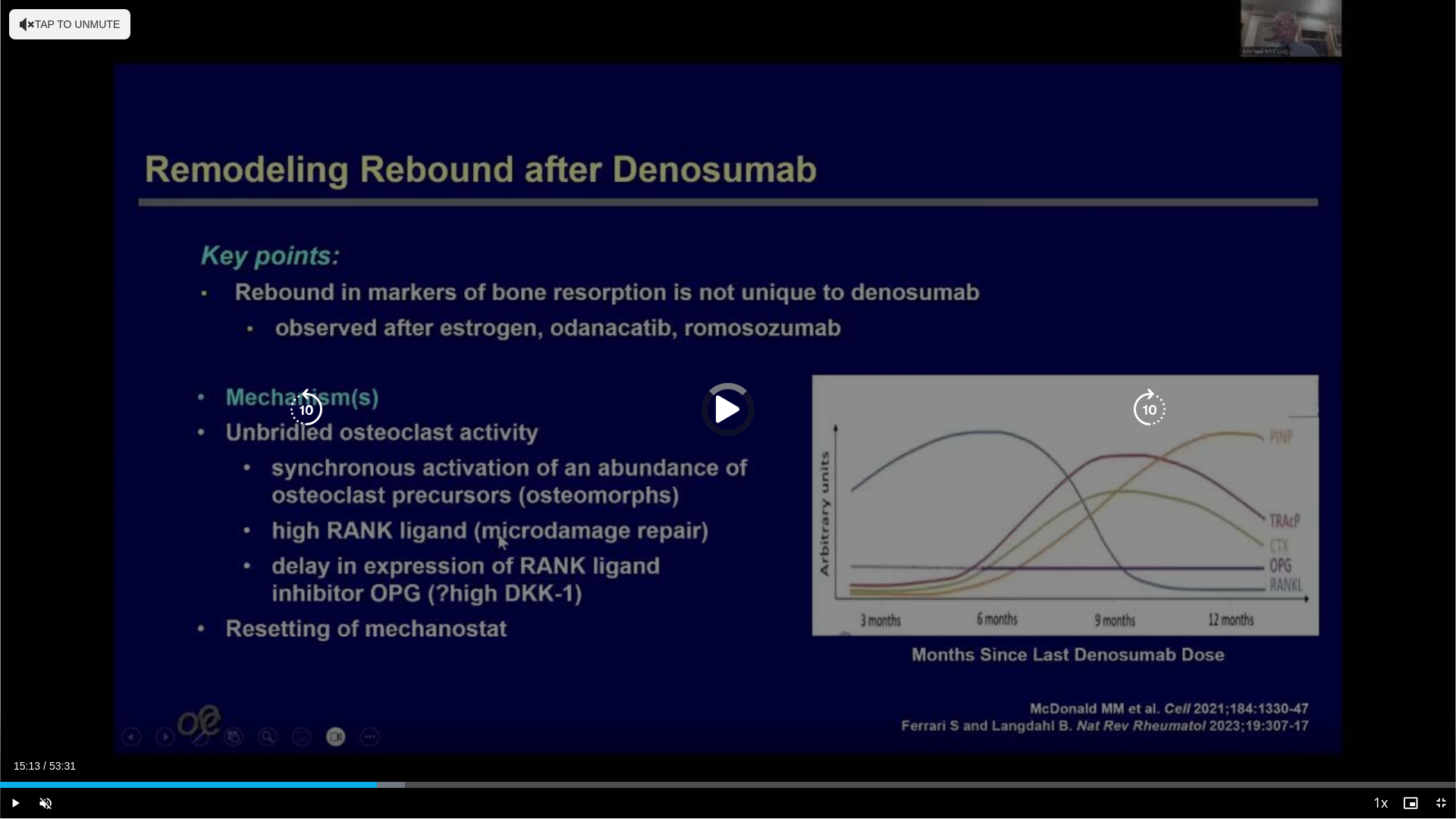
click at [414, 723] on div "Loaded : 27.80% 15:13 13:48" at bounding box center [728, 780] width 1456 height 14
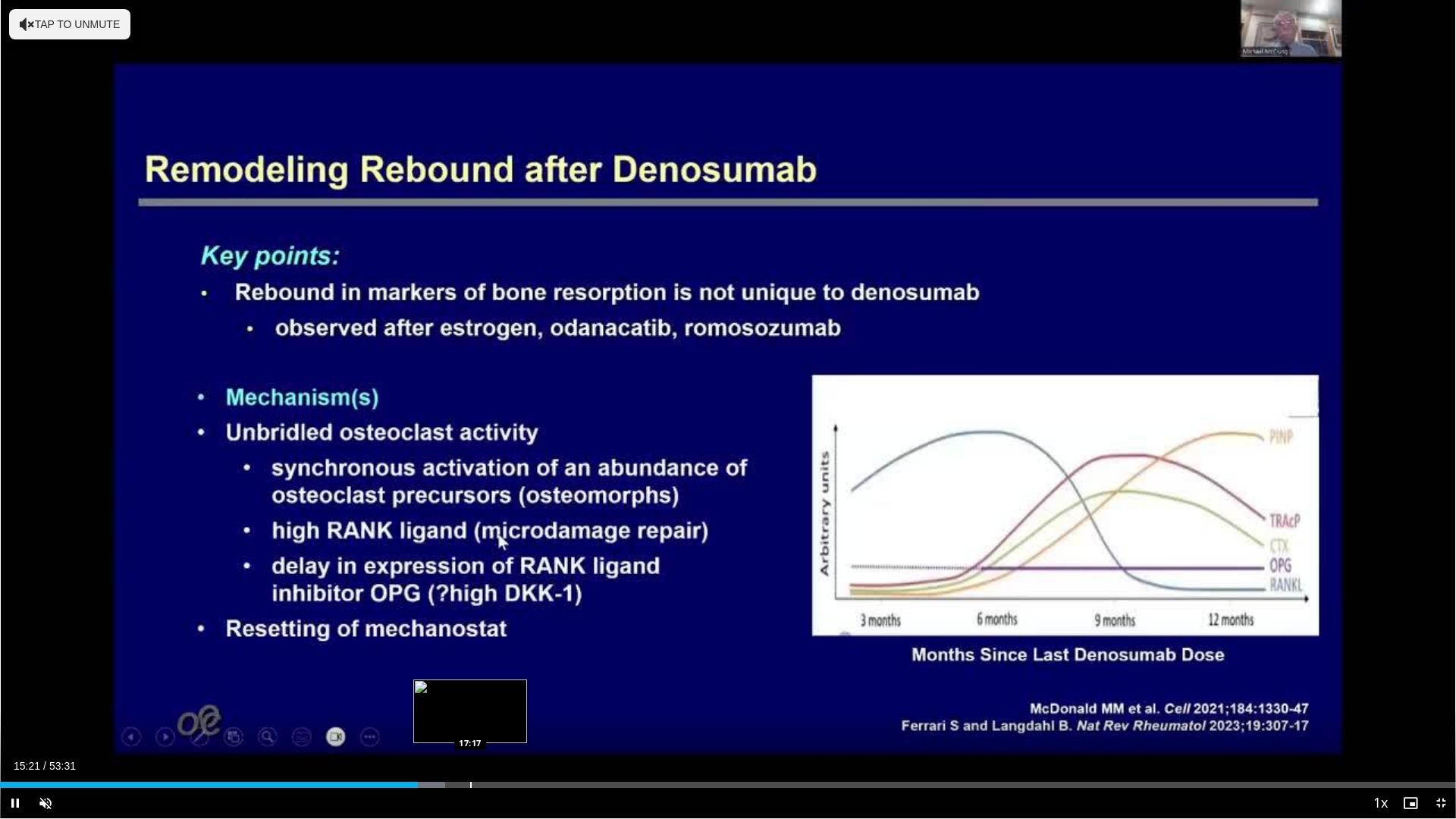
click at [470, 723] on video-js "**********" at bounding box center [728, 410] width 1456 height 819
click at [494, 723] on div "Loaded : 30.83% 15:22 18:10" at bounding box center [728, 780] width 1456 height 14
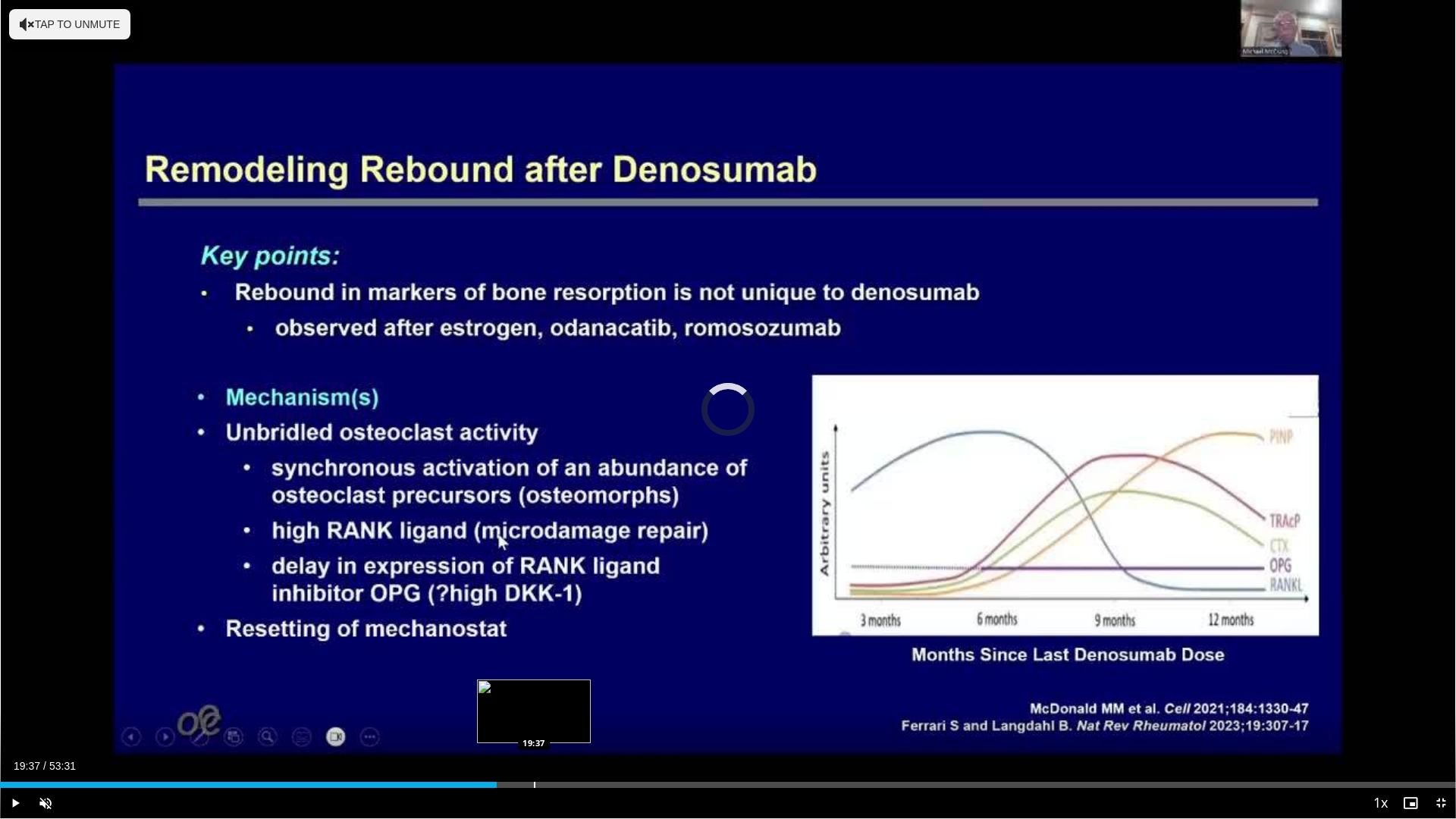
click at [534, 723] on div "Loaded : 0.00% 18:15 19:37" at bounding box center [728, 780] width 1456 height 14
click at [591, 723] on div "Loaded : 38.92% 19:40 21:43" at bounding box center [728, 780] width 1456 height 14
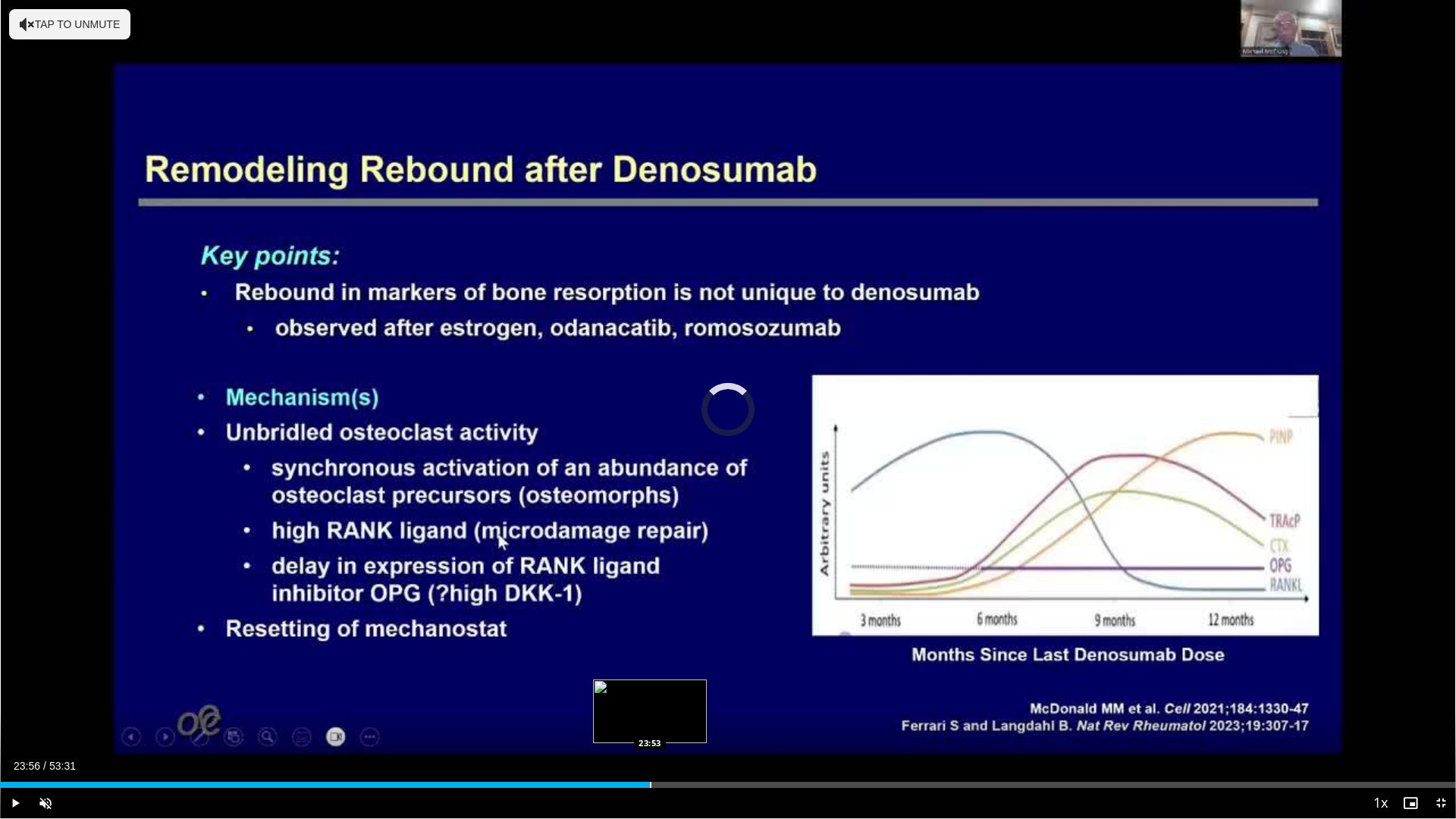
click at [652, 723] on div "Loaded : 42.62% 21:46 23:53" at bounding box center [728, 784] width 1456 height 6
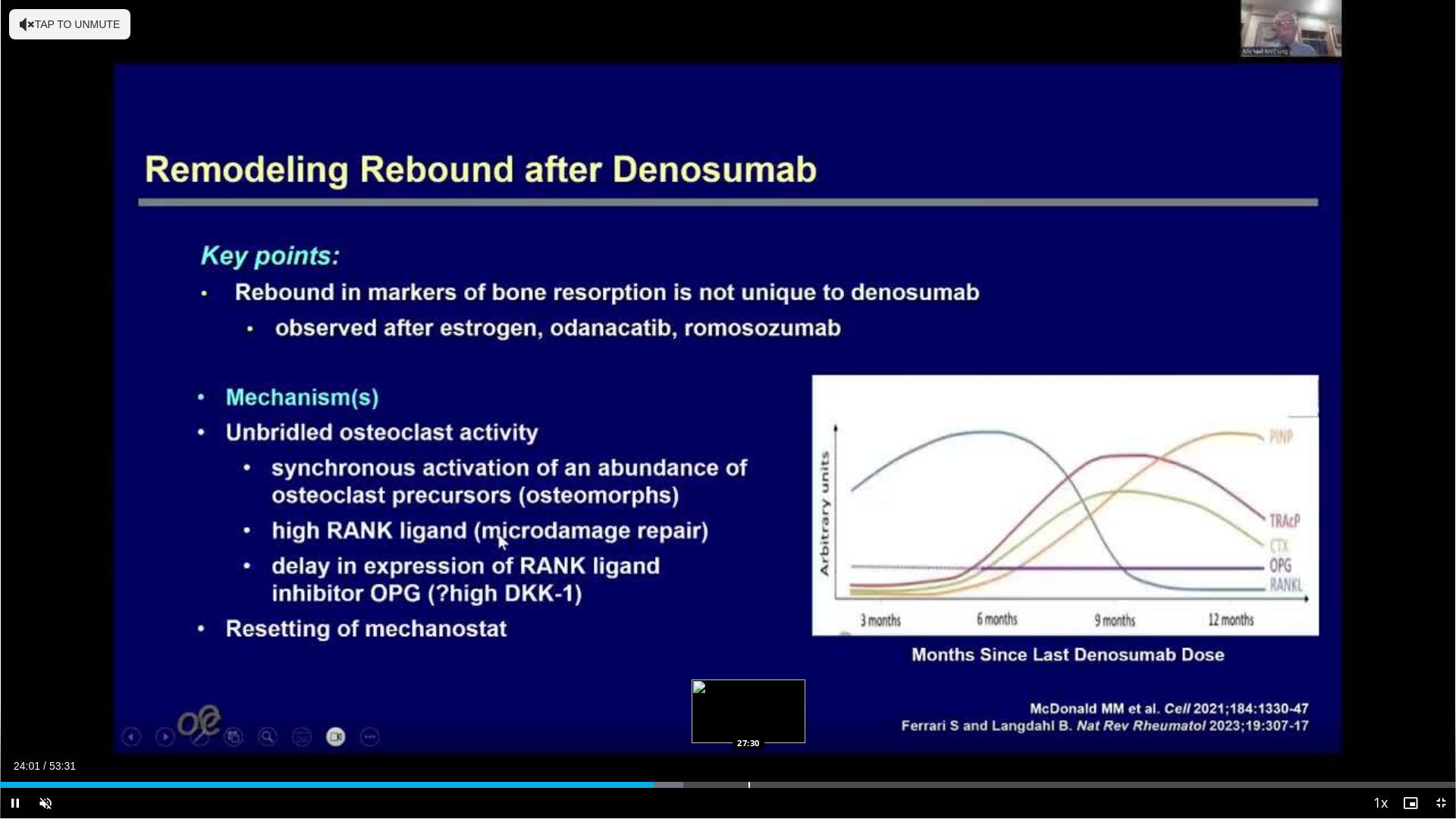
click at [749, 723] on div "Progress Bar" at bounding box center [750, 784] width 2 height 6
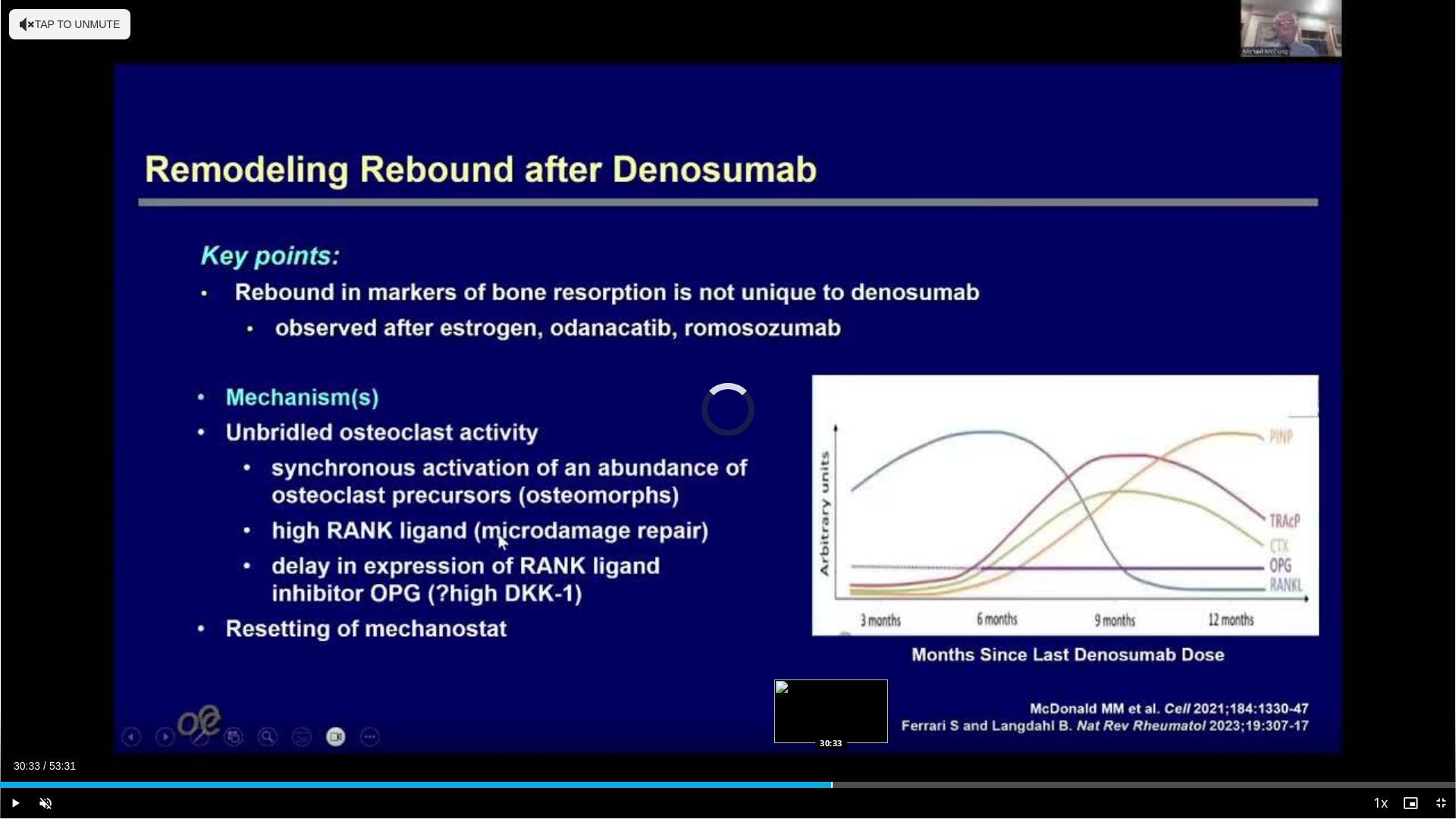
click at [832, 723] on div "Progress Bar" at bounding box center [832, 784] width 2 height 6
click at [878, 723] on div "Loaded : 59.16% 32:17 32:13" at bounding box center [728, 784] width 1456 height 6
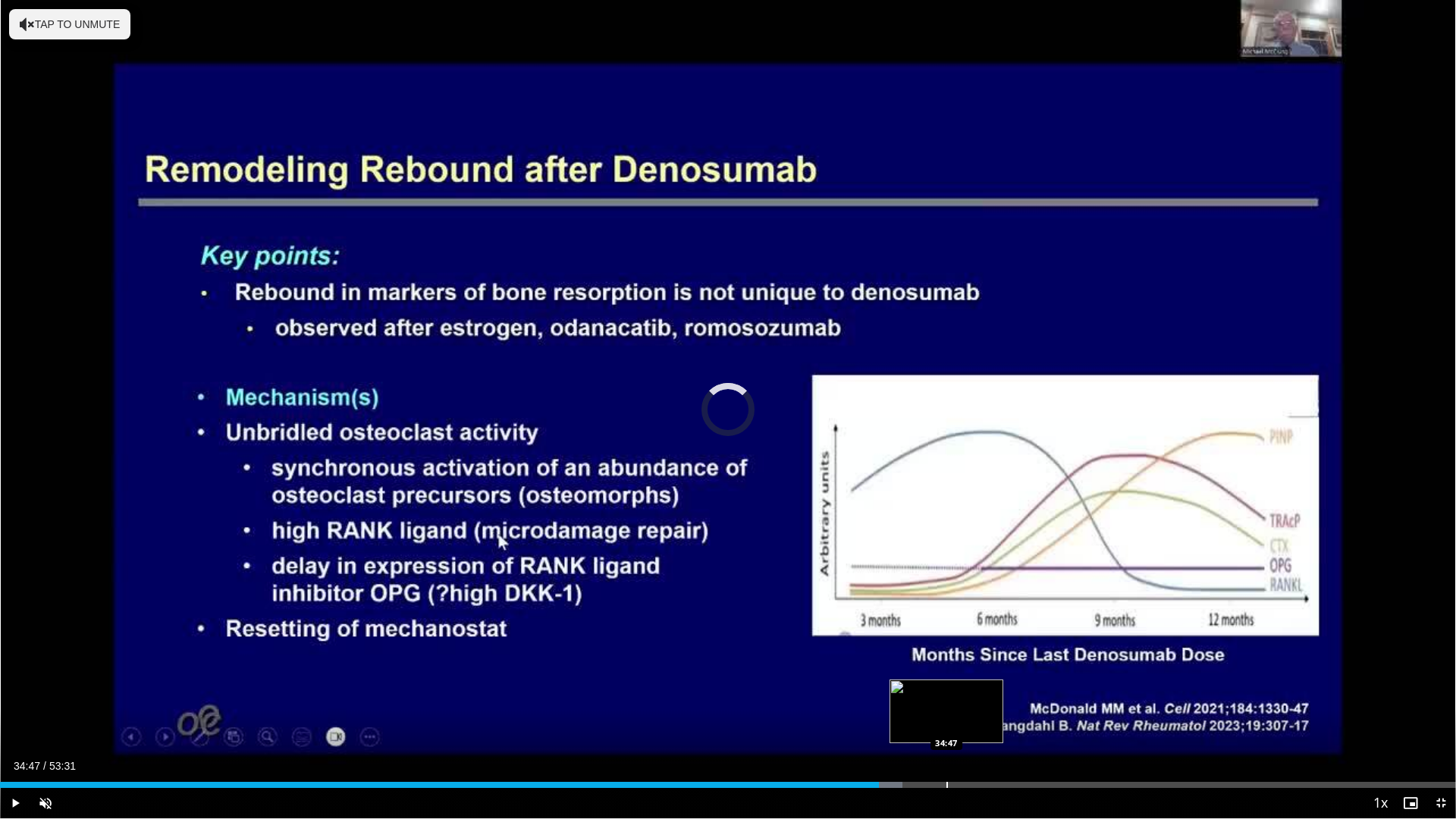
click at [947, 723] on div "Loaded : 61.96% 32:19 34:47" at bounding box center [728, 780] width 1456 height 14
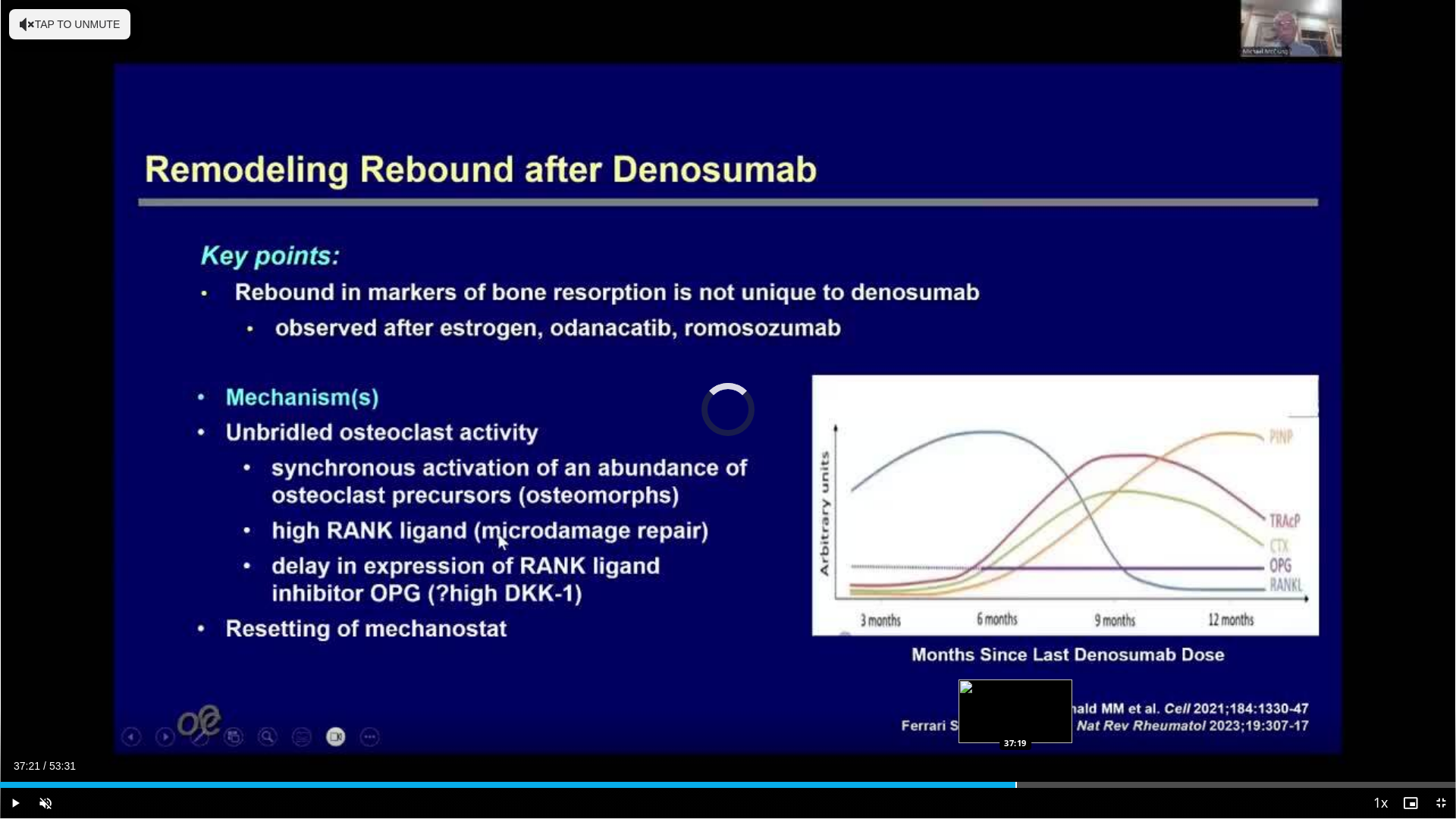
click at [1017, 723] on div "Loaded : 0.00% 37:21 37:19" at bounding box center [728, 780] width 1456 height 14
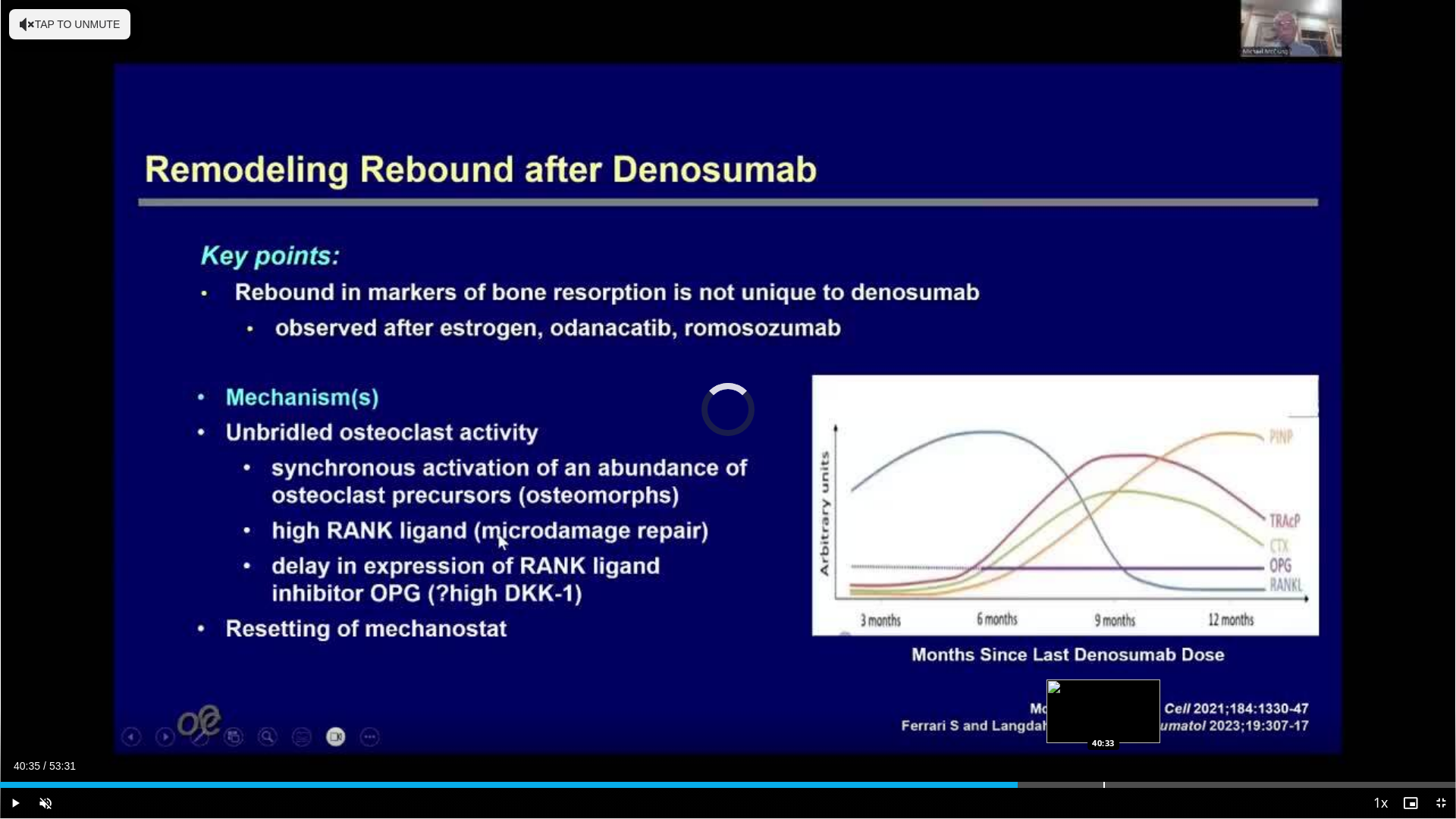
click at [1104, 723] on div "Progress Bar" at bounding box center [1104, 784] width 2 height 6
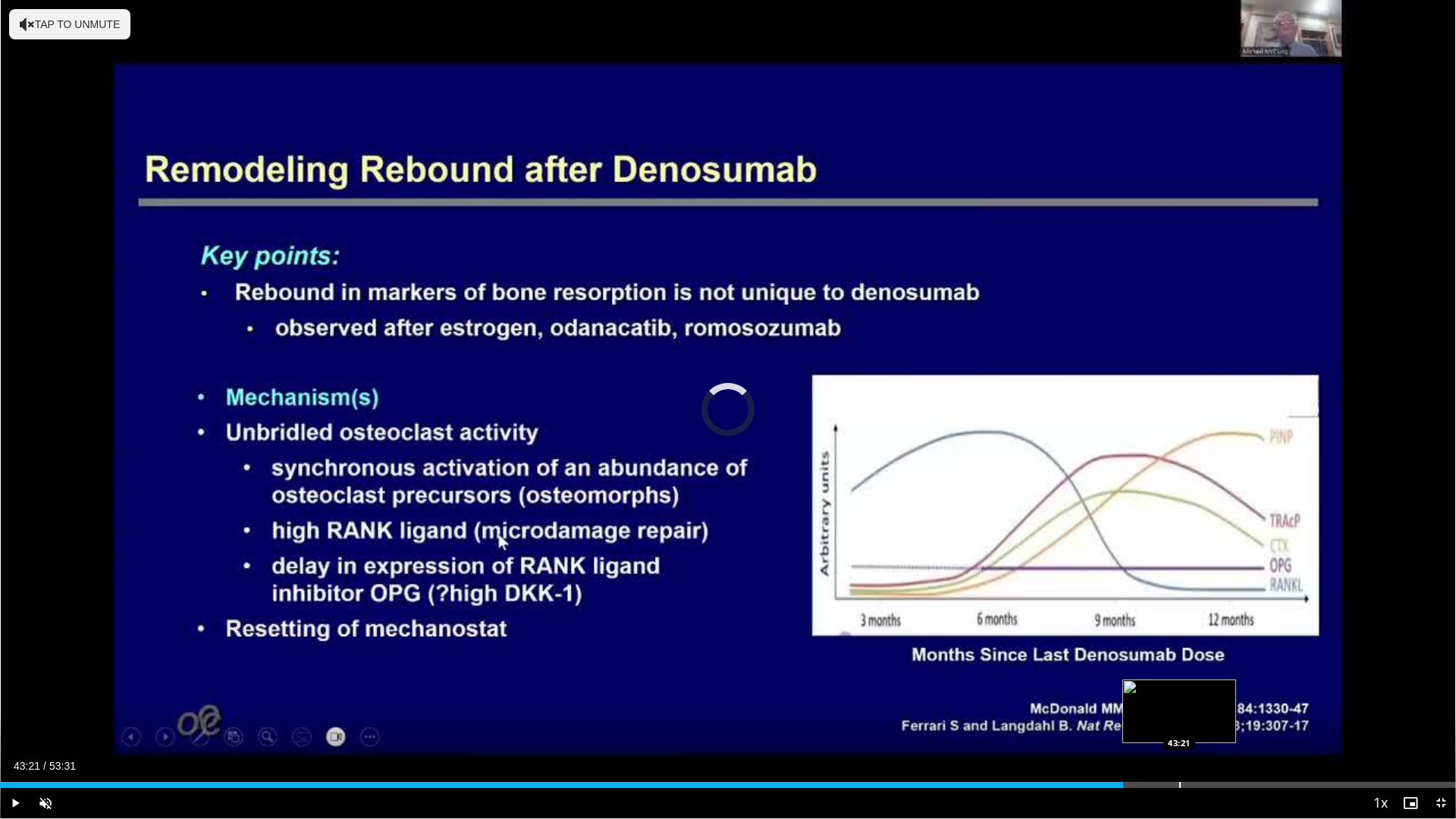
click at [1180, 723] on div "Progress Bar" at bounding box center [1181, 784] width 2 height 6
click at [1234, 723] on div "Loaded : 0.00% 45:19 45:19" at bounding box center [728, 780] width 1456 height 14
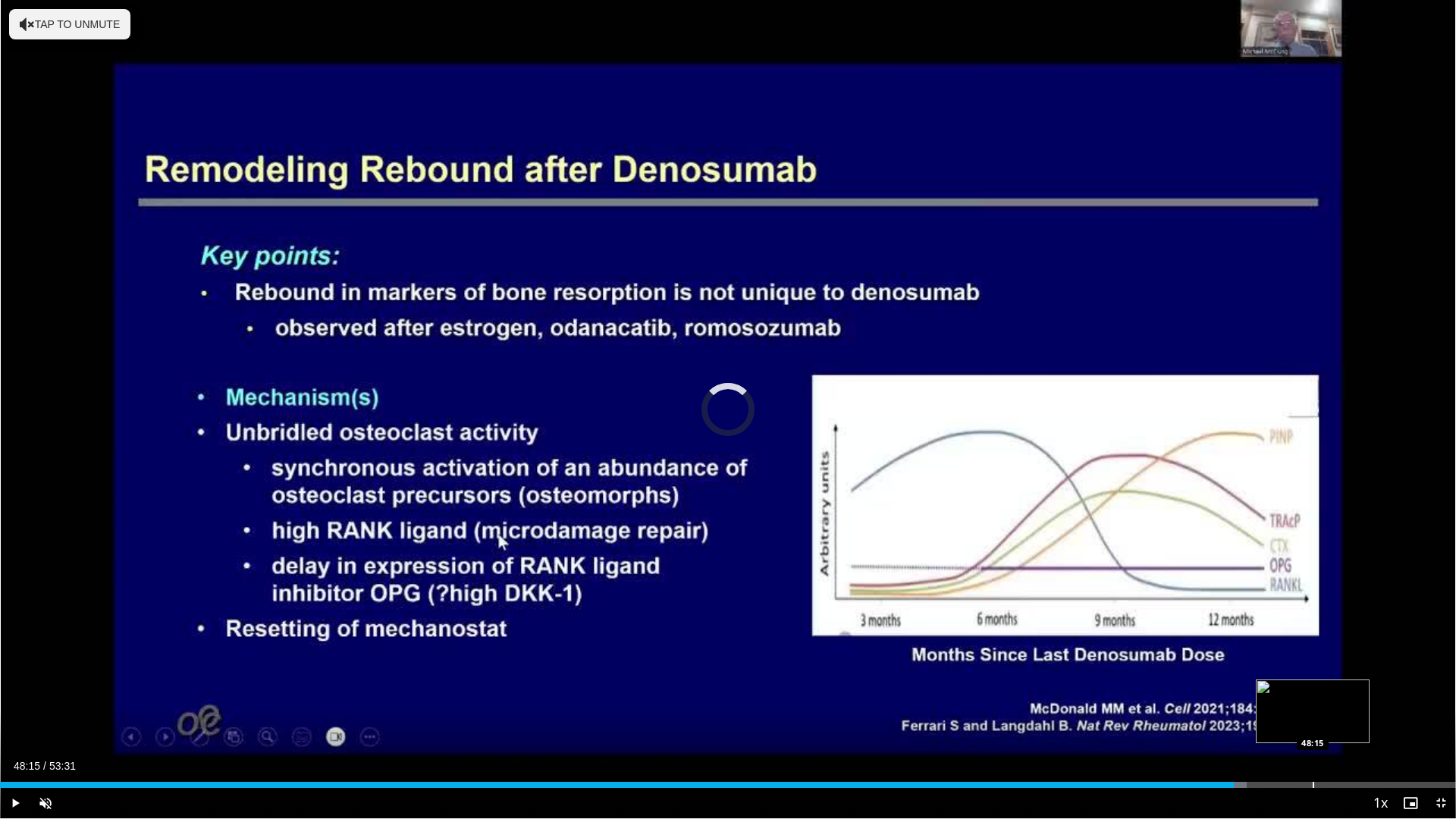
click at [1313, 723] on div "Loaded : 85.63% 48:15 48:15" at bounding box center [728, 780] width 1456 height 14
click at [1367, 723] on div "Loaded : 92.16% 48:19 50:14" at bounding box center [728, 780] width 1456 height 14
